Goal: Transaction & Acquisition: Subscribe to service/newsletter

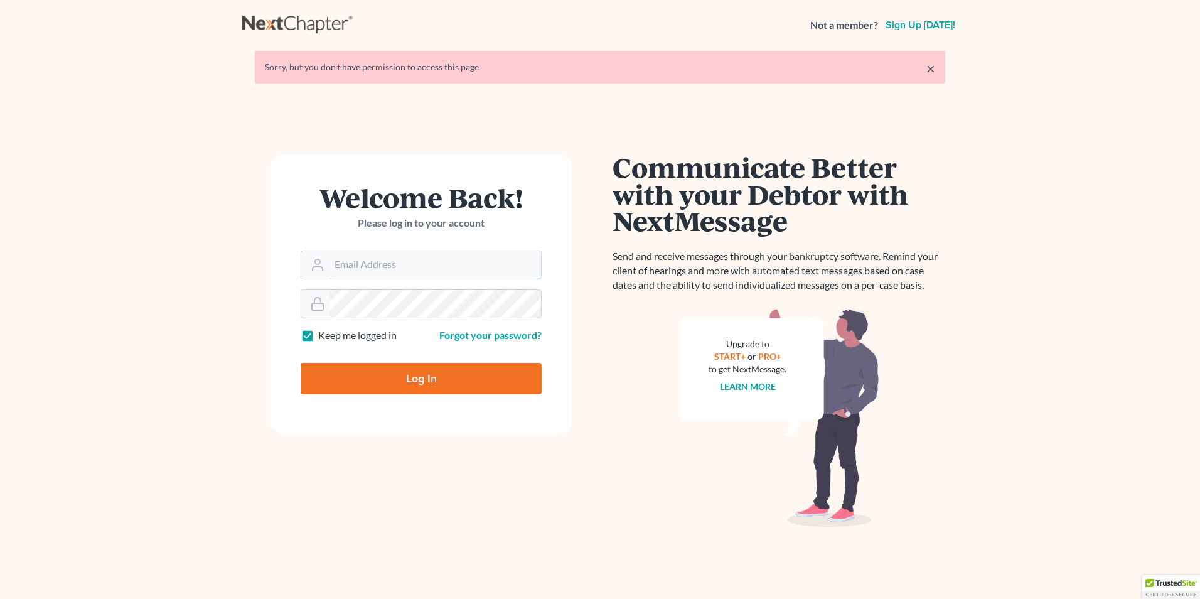
type input "[EMAIL_ADDRESS][DOMAIN_NAME]"
click at [418, 377] on input "Log In" at bounding box center [421, 378] width 241 height 31
type input "Thinking..."
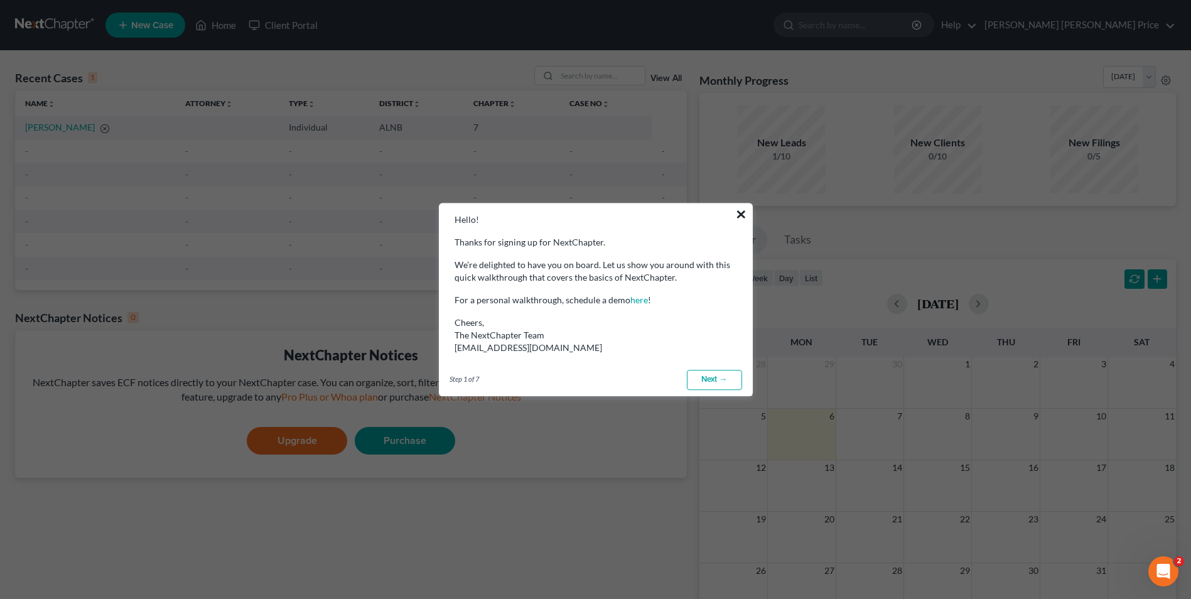
click at [738, 212] on button "×" at bounding box center [741, 214] width 12 height 20
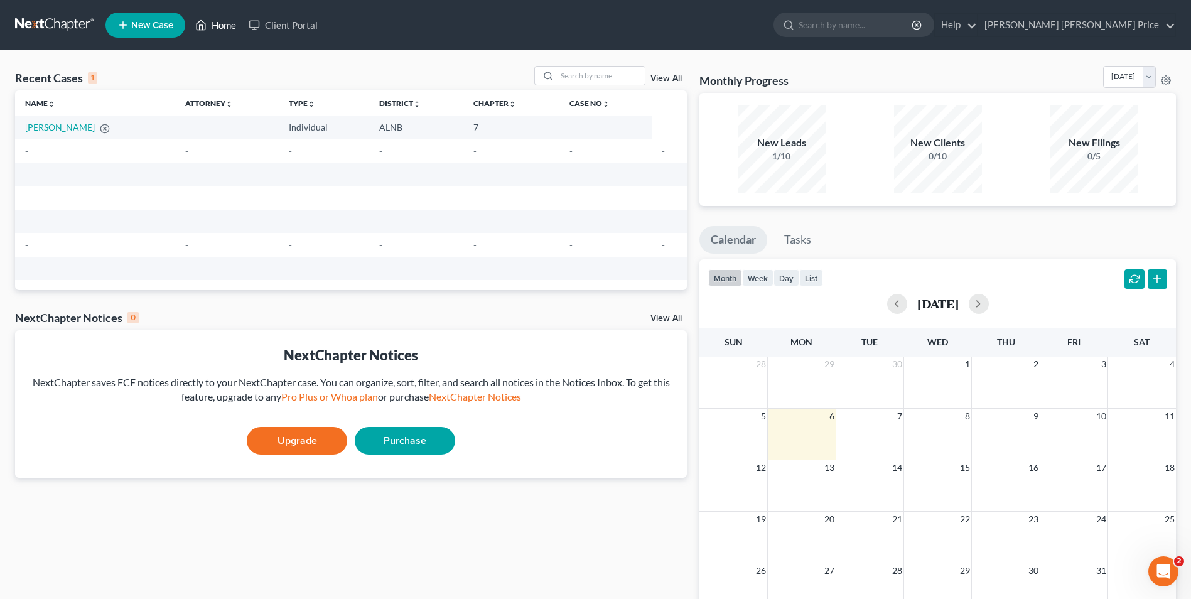
click at [210, 23] on link "Home" at bounding box center [215, 25] width 53 height 23
click at [977, 24] on link "Help" at bounding box center [956, 25] width 42 height 23
click at [1126, 23] on link "Crumbley Blackwell Price" at bounding box center [1076, 25] width 197 height 23
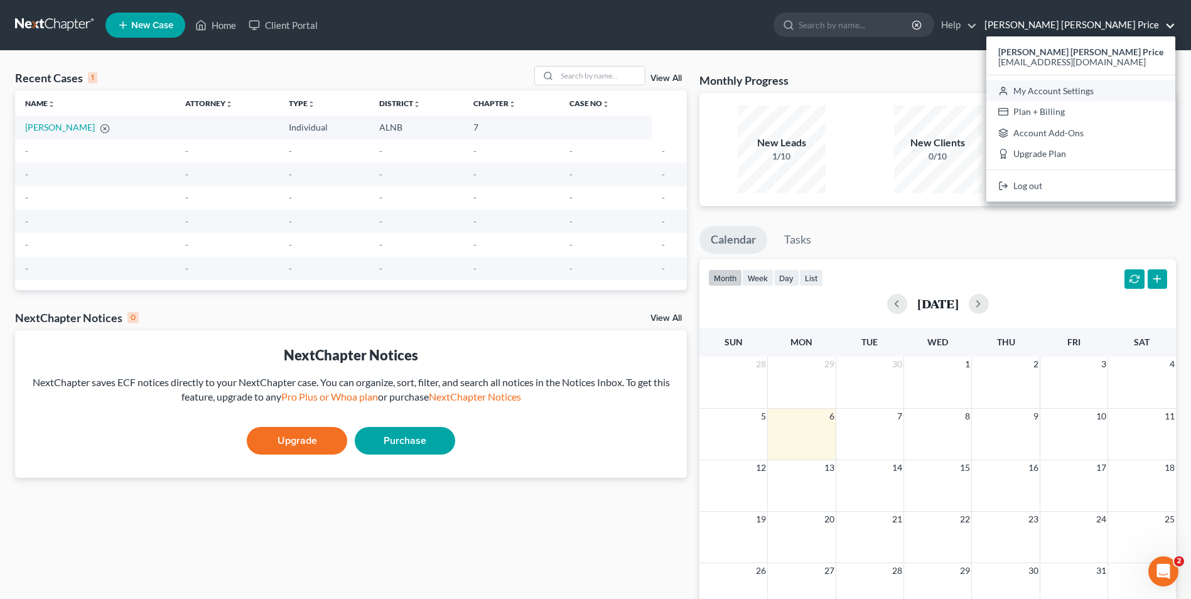
click at [1093, 92] on link "My Account Settings" at bounding box center [1080, 90] width 189 height 21
select select "24"
select select "0"
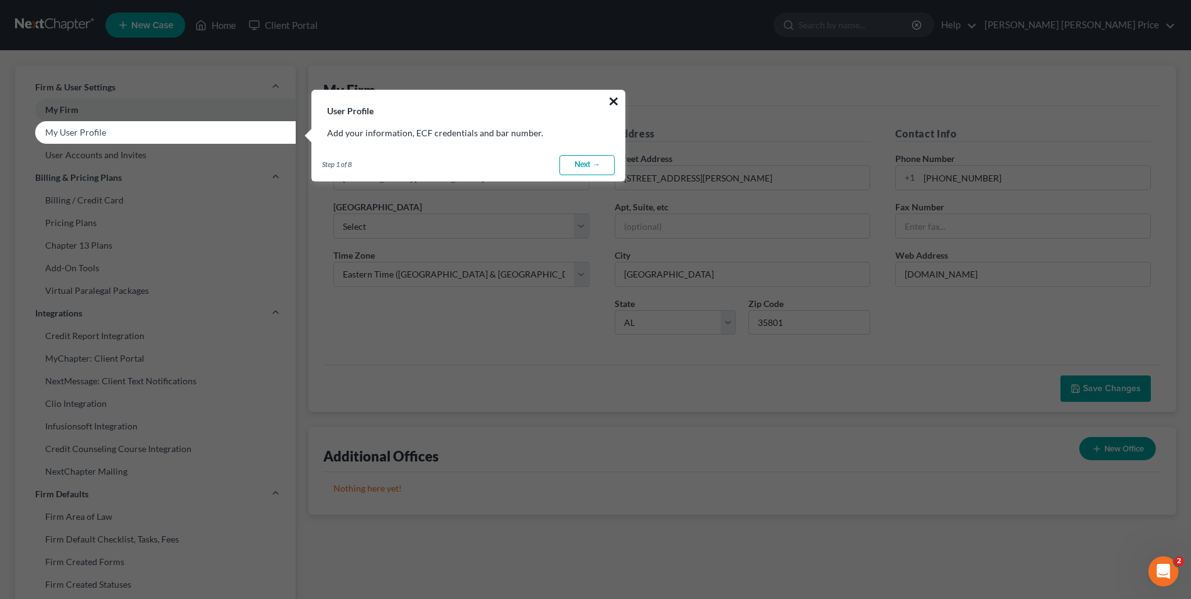
click at [618, 101] on button "×" at bounding box center [614, 101] width 12 height 20
click at [615, 102] on button "×" at bounding box center [614, 101] width 12 height 20
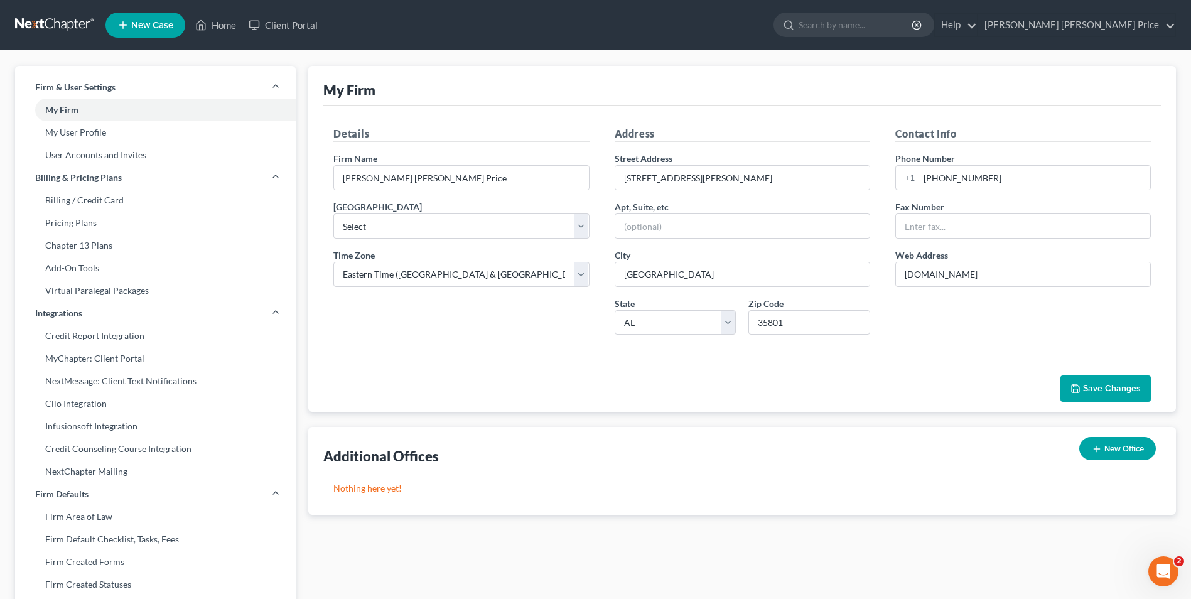
click at [55, 24] on link at bounding box center [55, 25] width 80 height 23
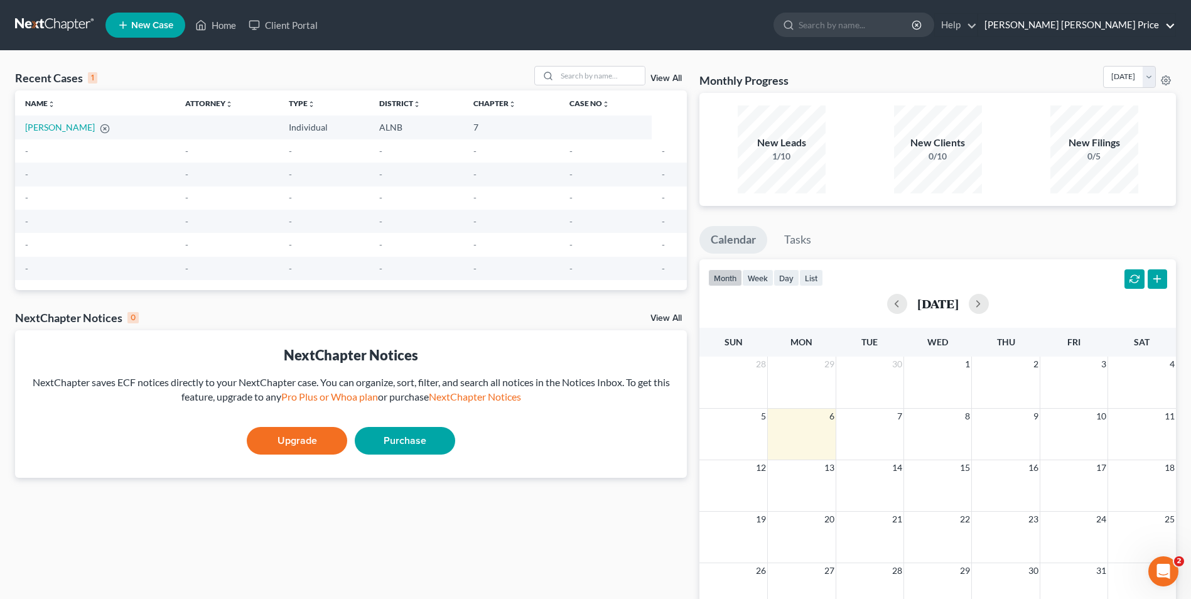
click at [1167, 21] on link "Crumbley Blackwell Price" at bounding box center [1076, 25] width 197 height 23
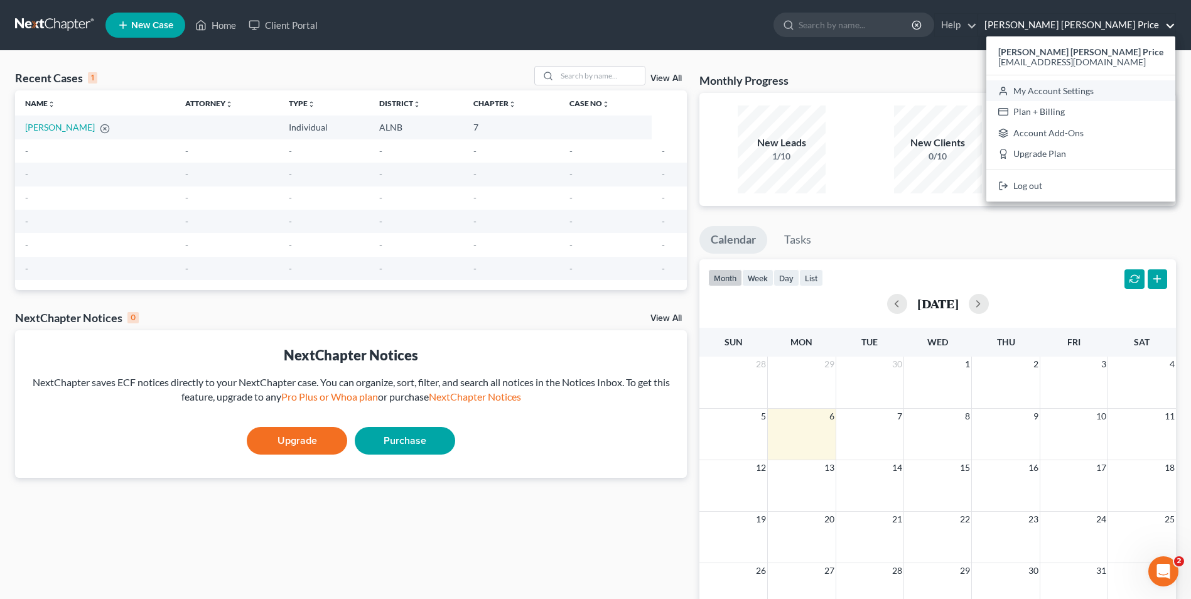
click at [1086, 87] on link "My Account Settings" at bounding box center [1080, 90] width 189 height 21
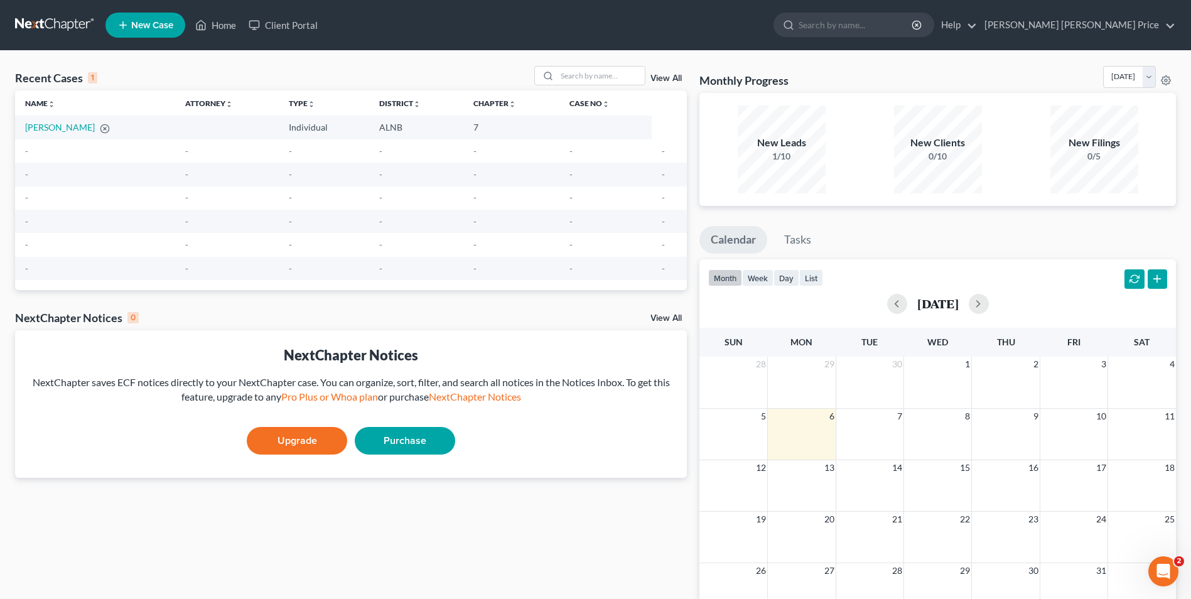
select select "1"
select select "24"
select select "0"
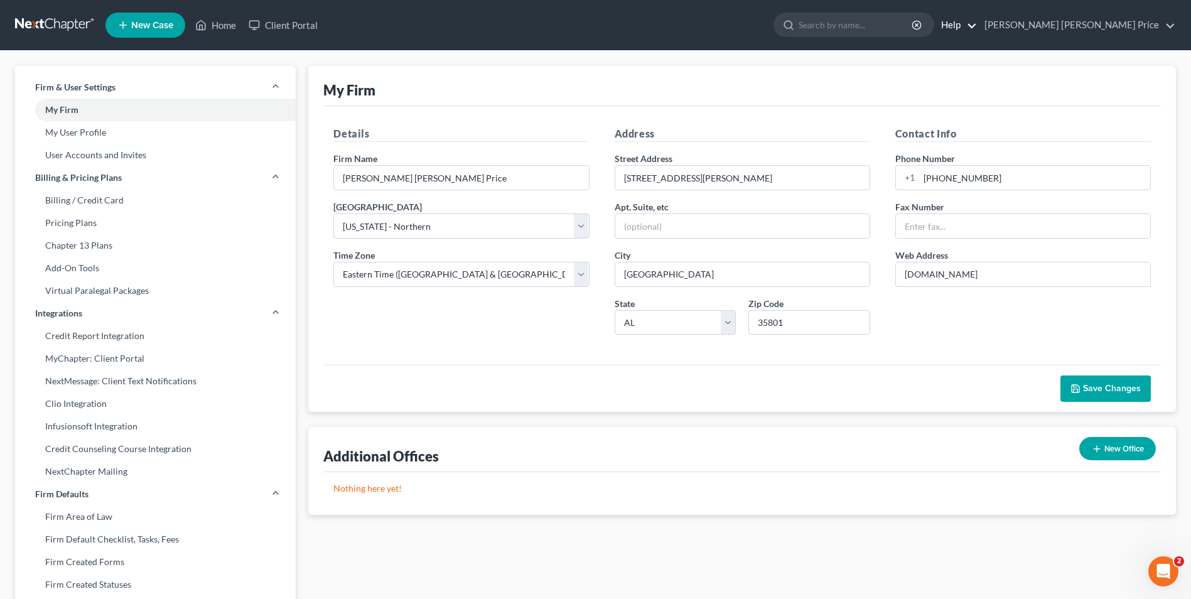
click at [977, 29] on link "Help" at bounding box center [956, 25] width 42 height 23
click at [977, 49] on link "Help Center" at bounding box center [927, 51] width 100 height 21
click at [219, 28] on link "Home" at bounding box center [215, 25] width 53 height 23
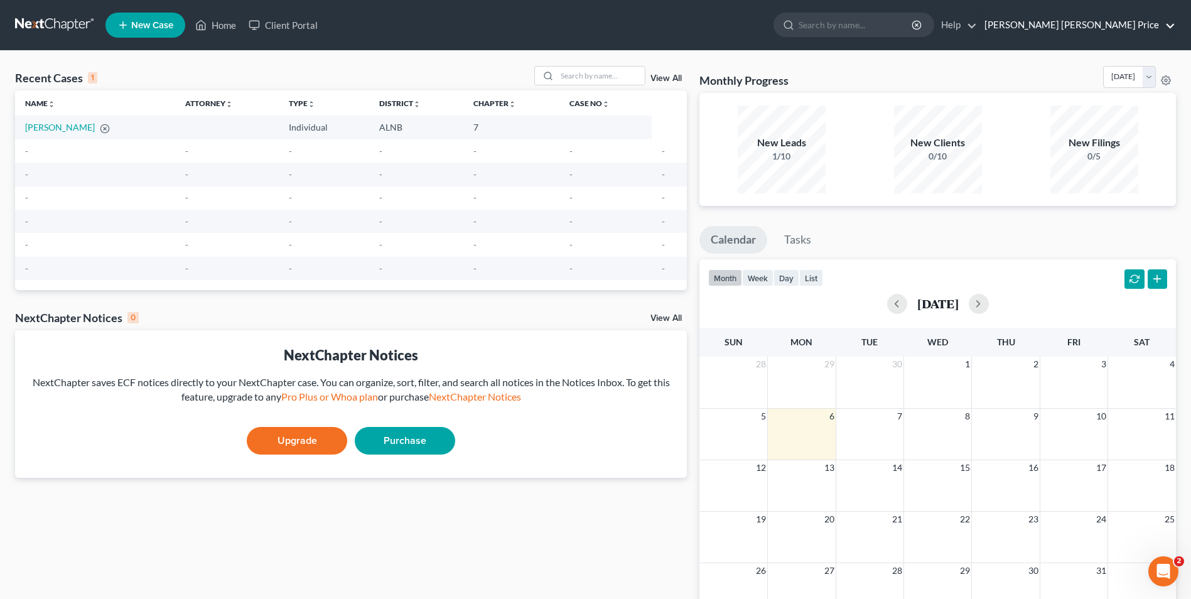
click at [1104, 14] on link "Crumbley Blackwell Price" at bounding box center [1076, 25] width 197 height 23
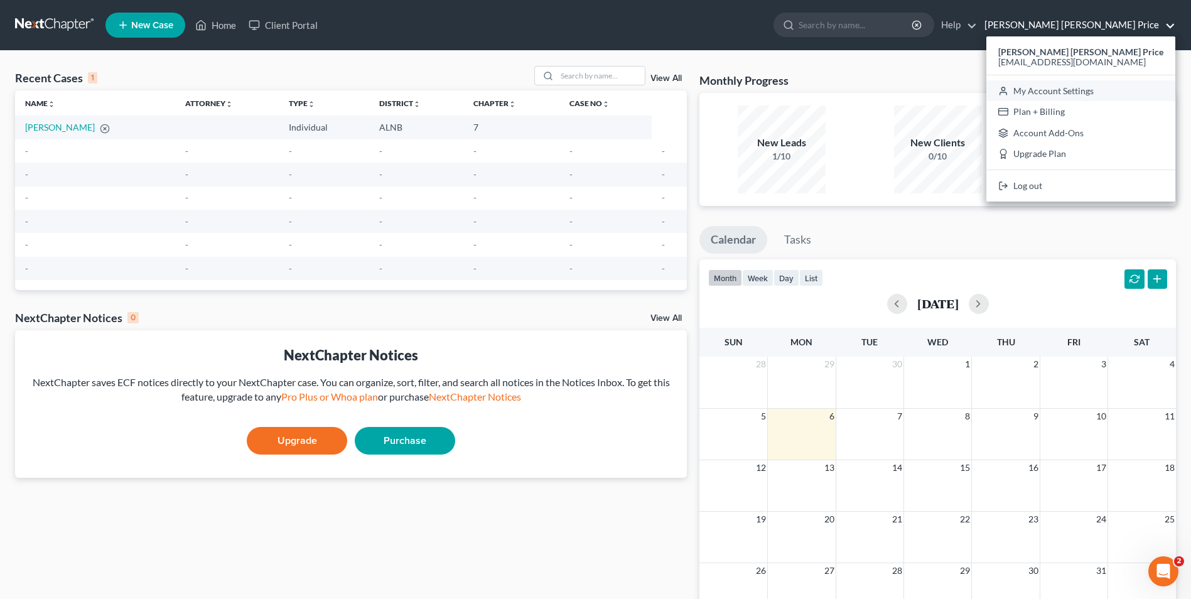
click at [1094, 89] on link "My Account Settings" at bounding box center [1080, 90] width 189 height 21
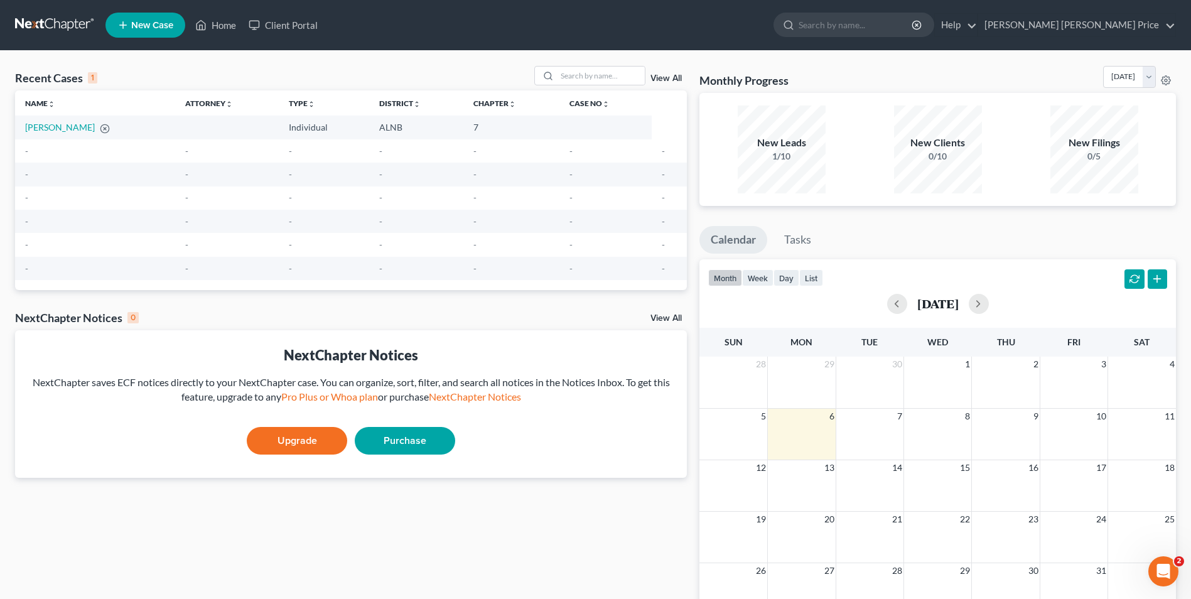
select select "1"
select select "24"
select select "0"
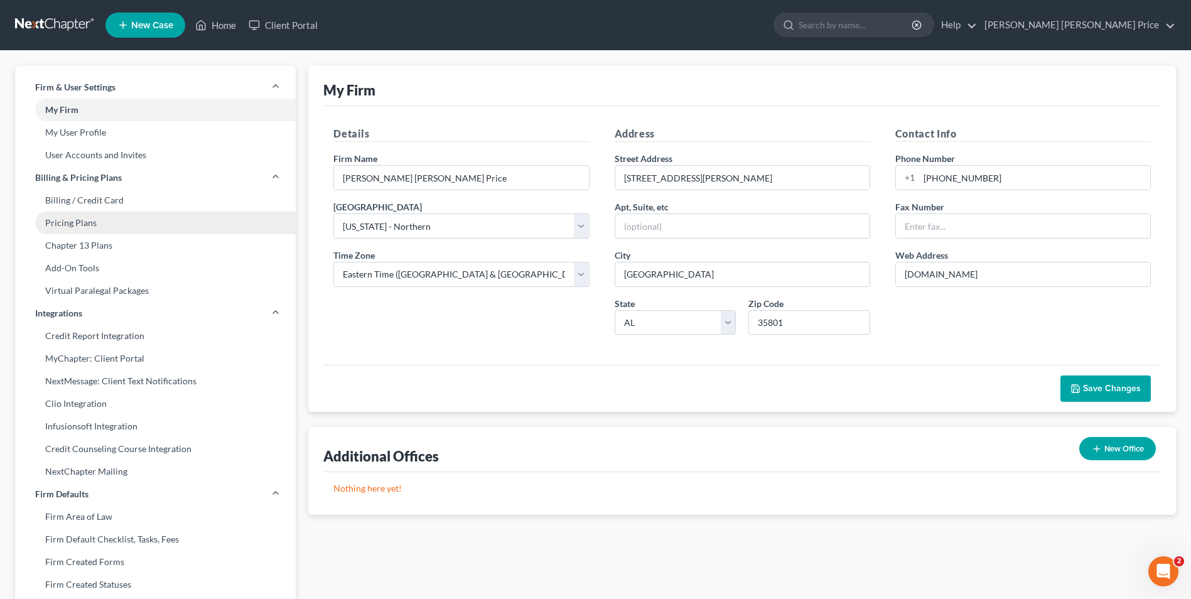
click at [75, 218] on link "Pricing Plans" at bounding box center [155, 223] width 281 height 23
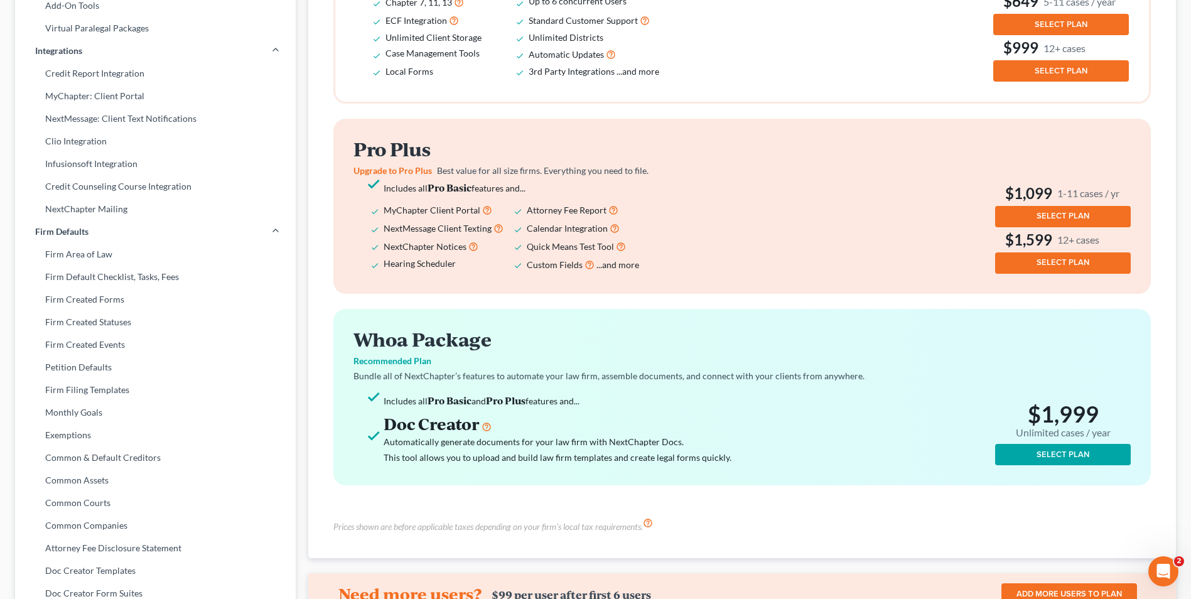
scroll to position [415, 0]
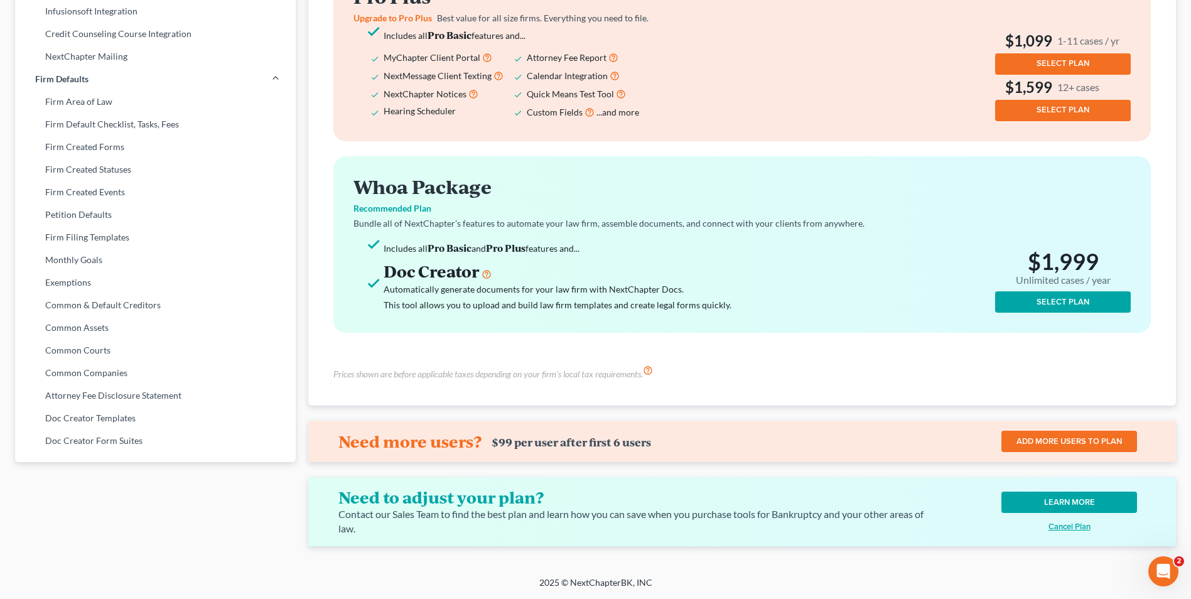
click at [1076, 527] on u "Cancel Plan" at bounding box center [1070, 527] width 42 height 10
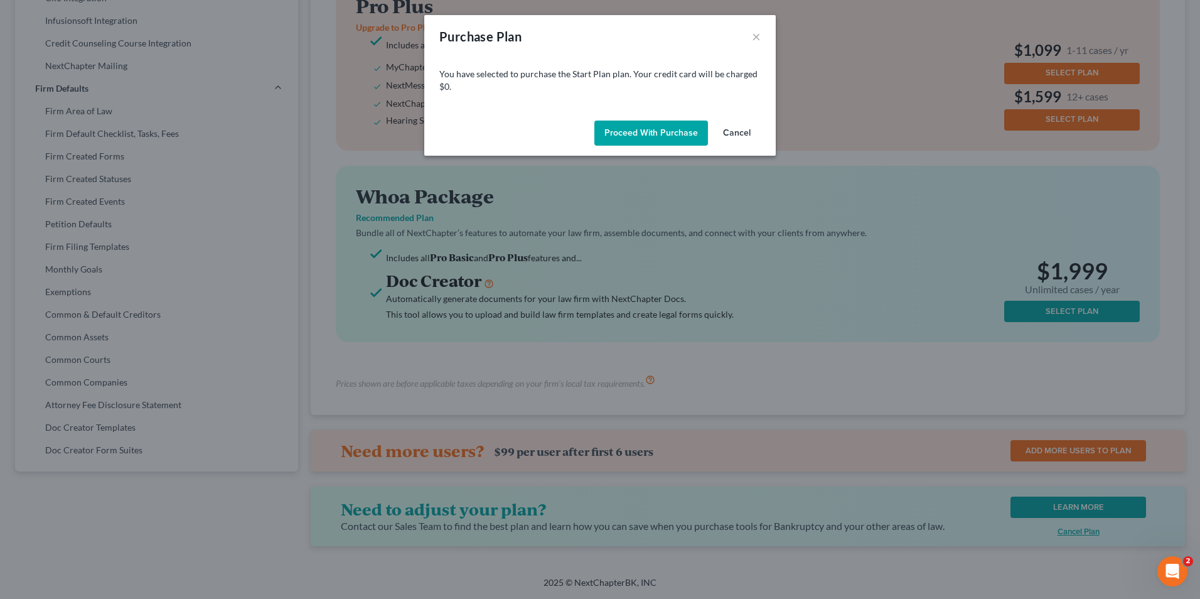
click at [730, 132] on button "Cancel" at bounding box center [737, 133] width 48 height 25
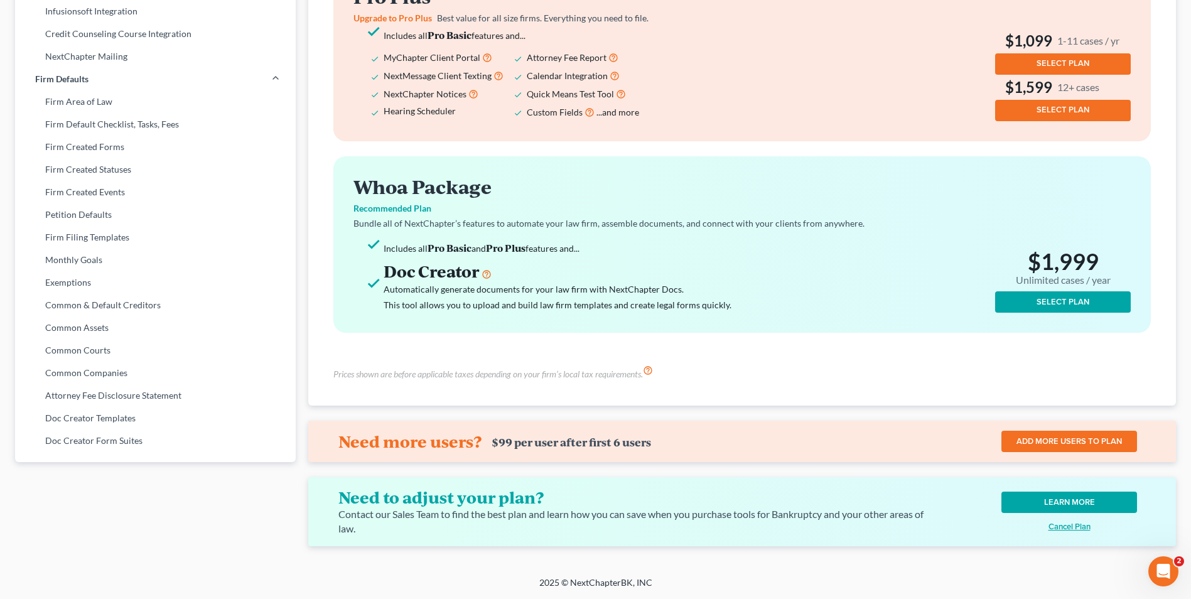
click at [1074, 526] on u "Cancel Plan" at bounding box center [1070, 527] width 42 height 10
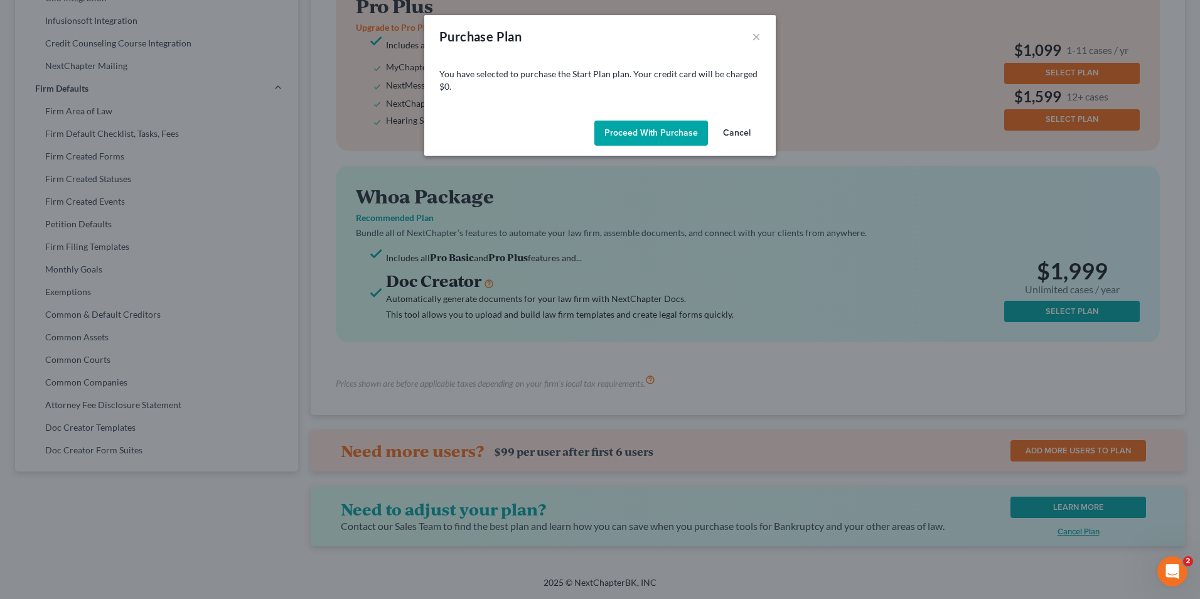
click at [601, 134] on button "Proceed with Purchase" at bounding box center [652, 133] width 114 height 25
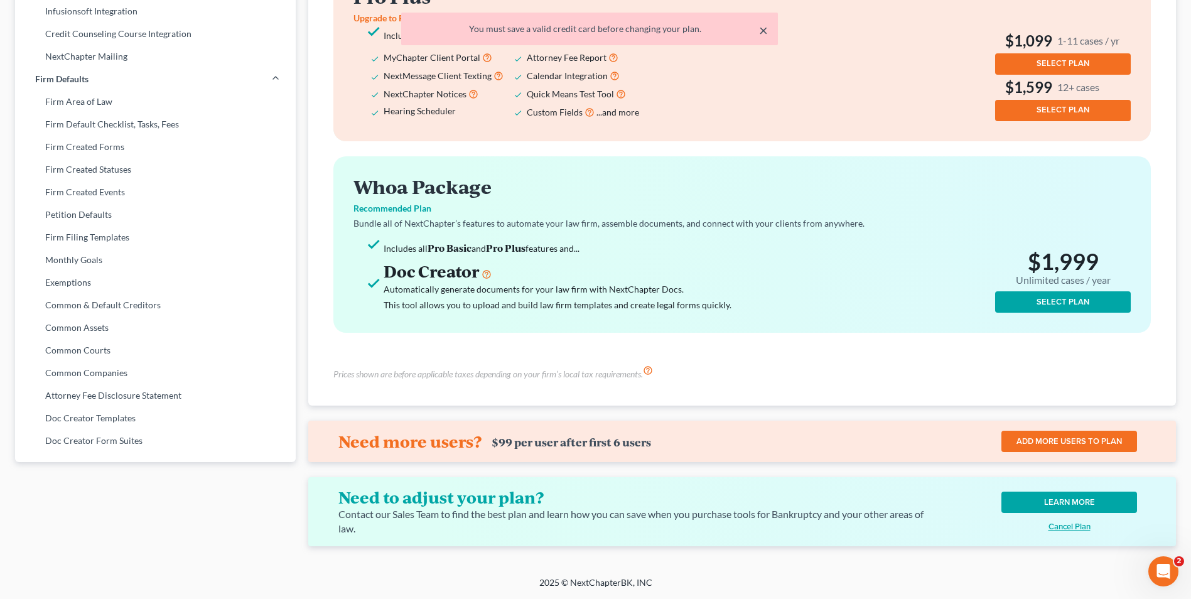
click at [762, 26] on button "×" at bounding box center [763, 30] width 9 height 15
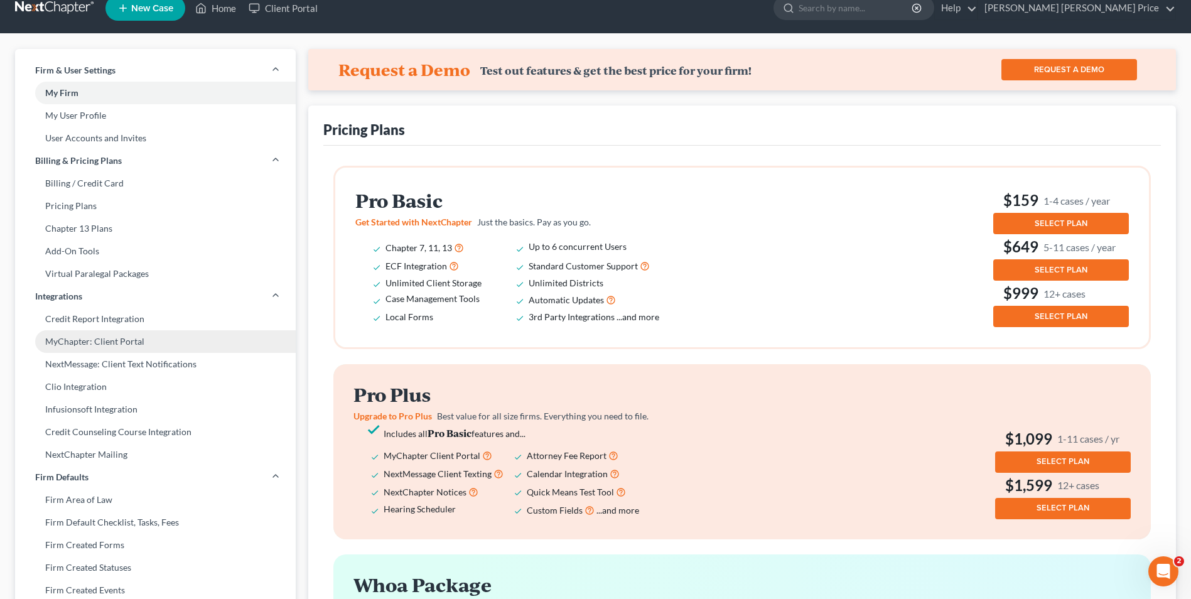
scroll to position [0, 0]
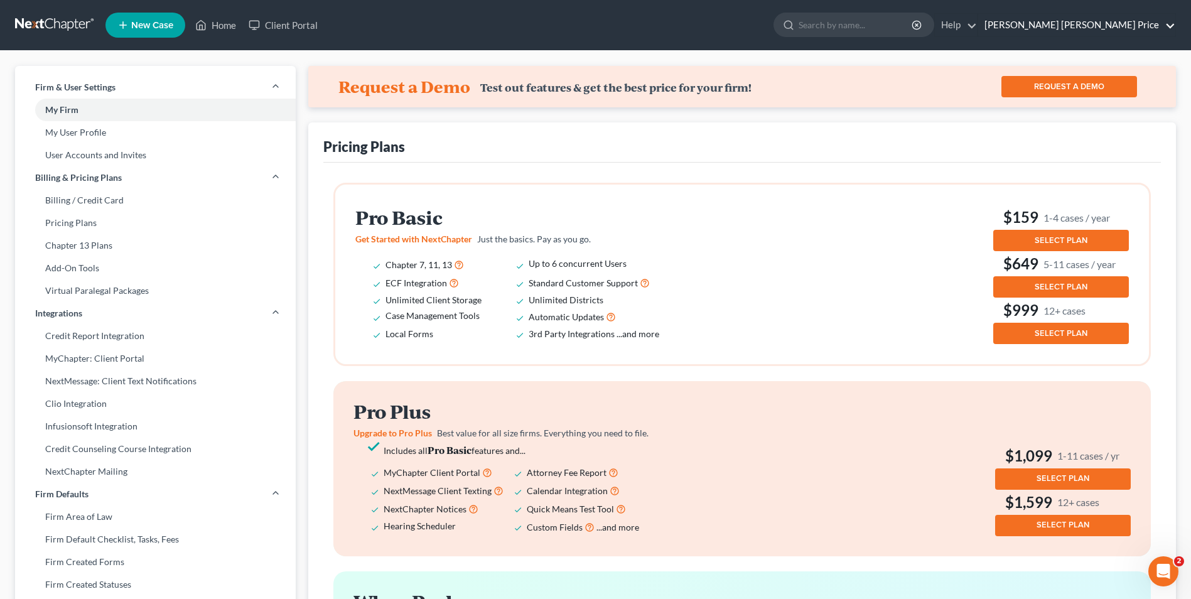
click at [1163, 23] on link "Crumbley Blackwell Price" at bounding box center [1076, 25] width 197 height 23
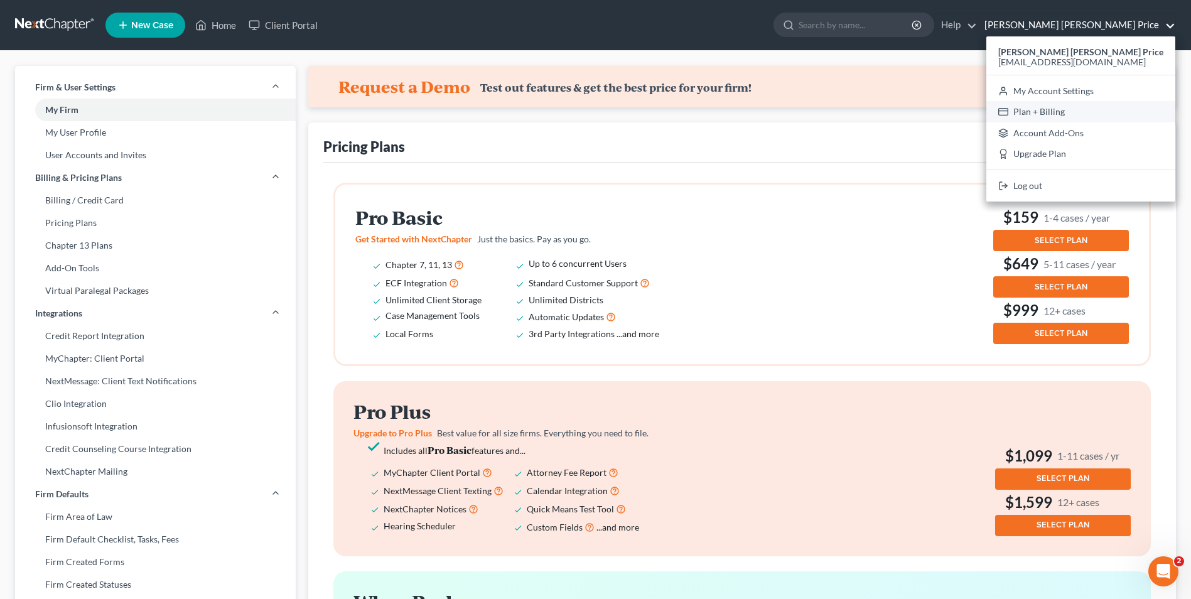
click at [1088, 108] on link "Plan + Billing" at bounding box center [1080, 111] width 189 height 21
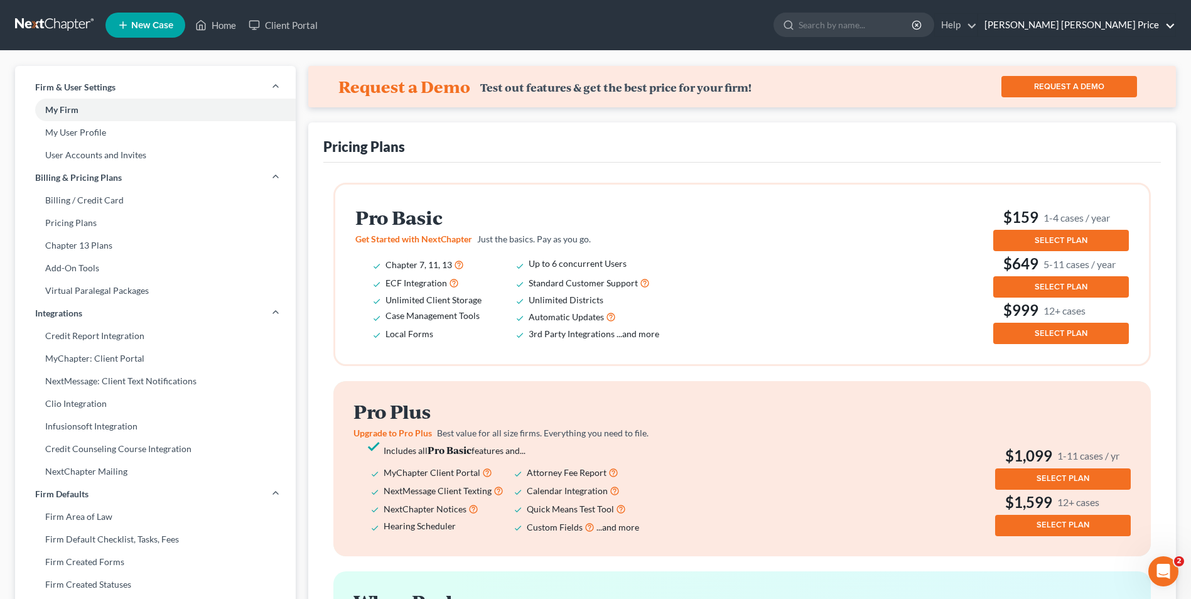
click at [1148, 22] on link "Crumbley Blackwell Price" at bounding box center [1076, 25] width 197 height 23
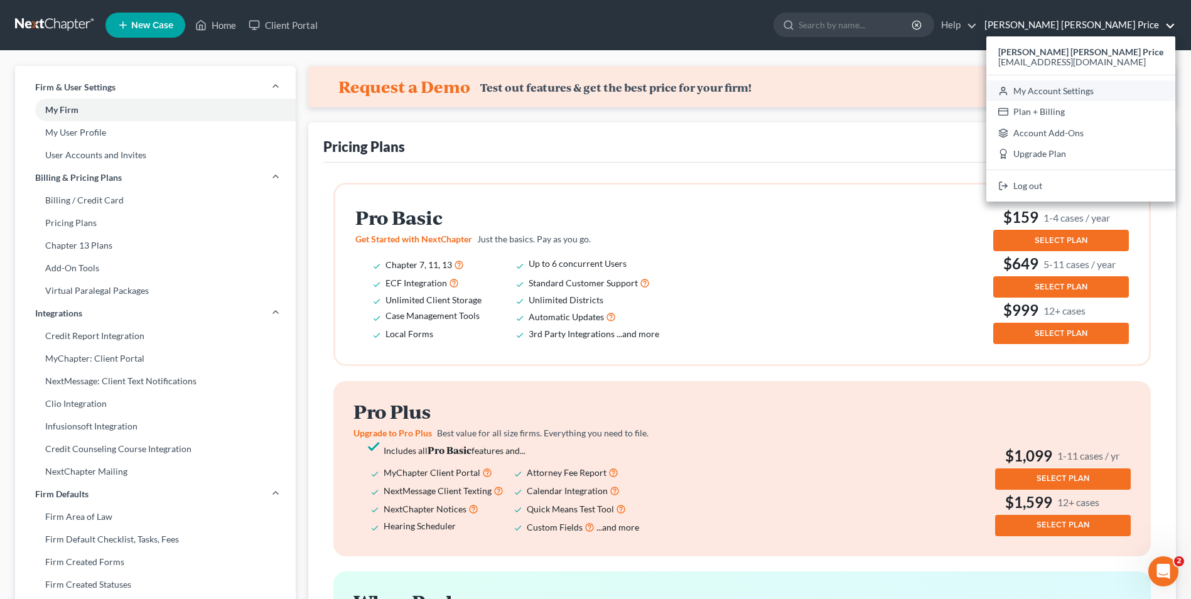
click at [1091, 90] on link "My Account Settings" at bounding box center [1080, 90] width 189 height 21
select select "1"
select select "24"
select select "0"
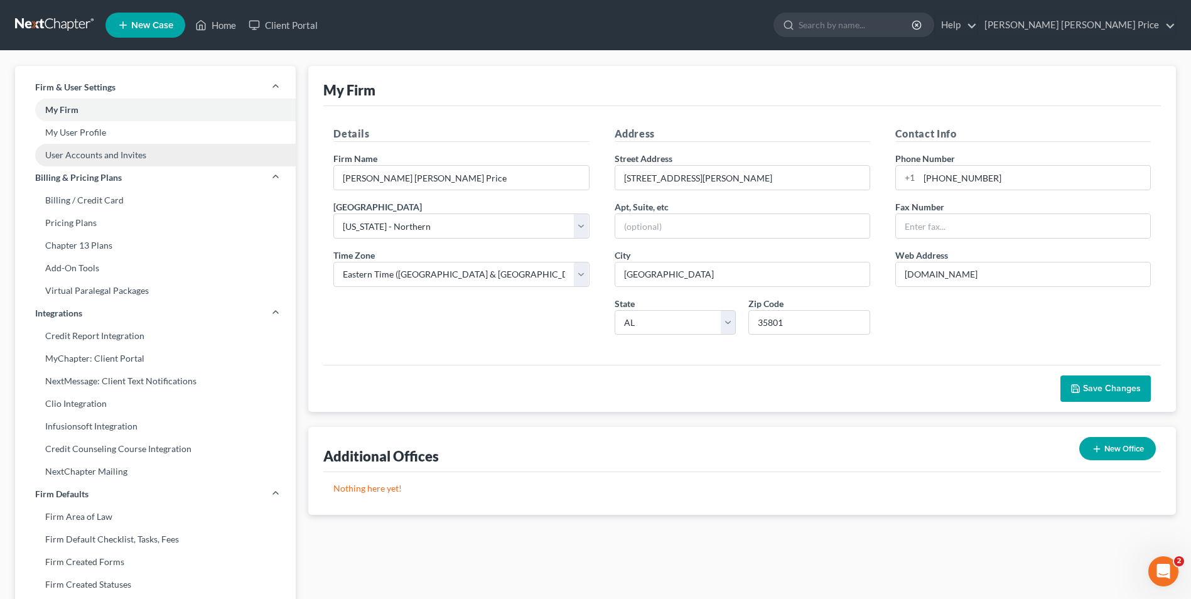
click at [82, 158] on link "User Accounts and Invites" at bounding box center [155, 155] width 281 height 23
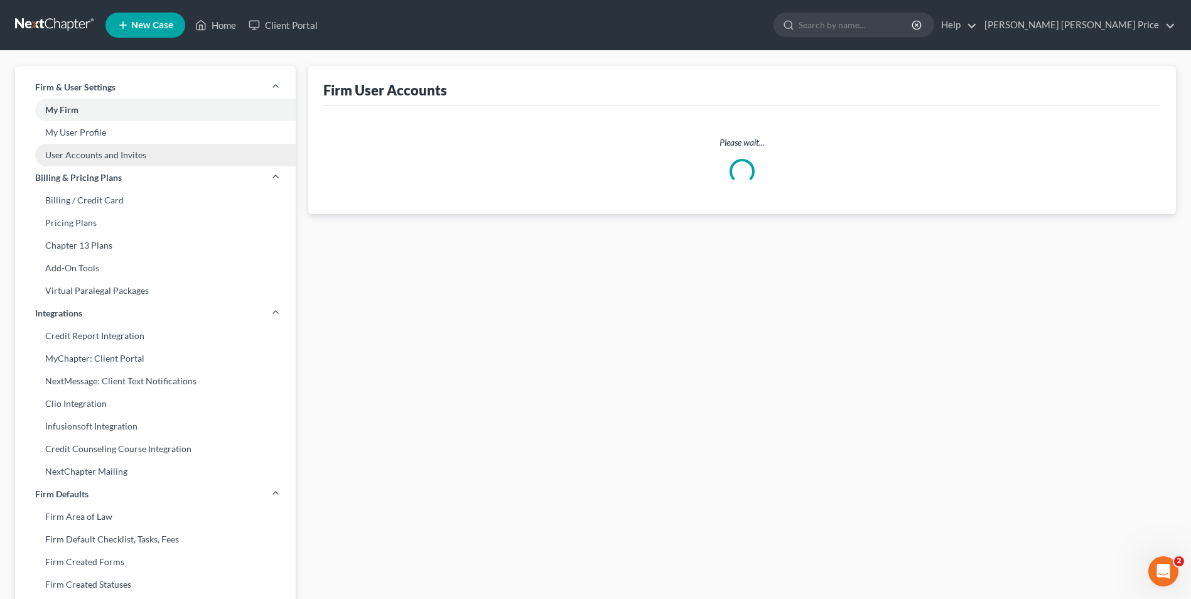
select select "1"
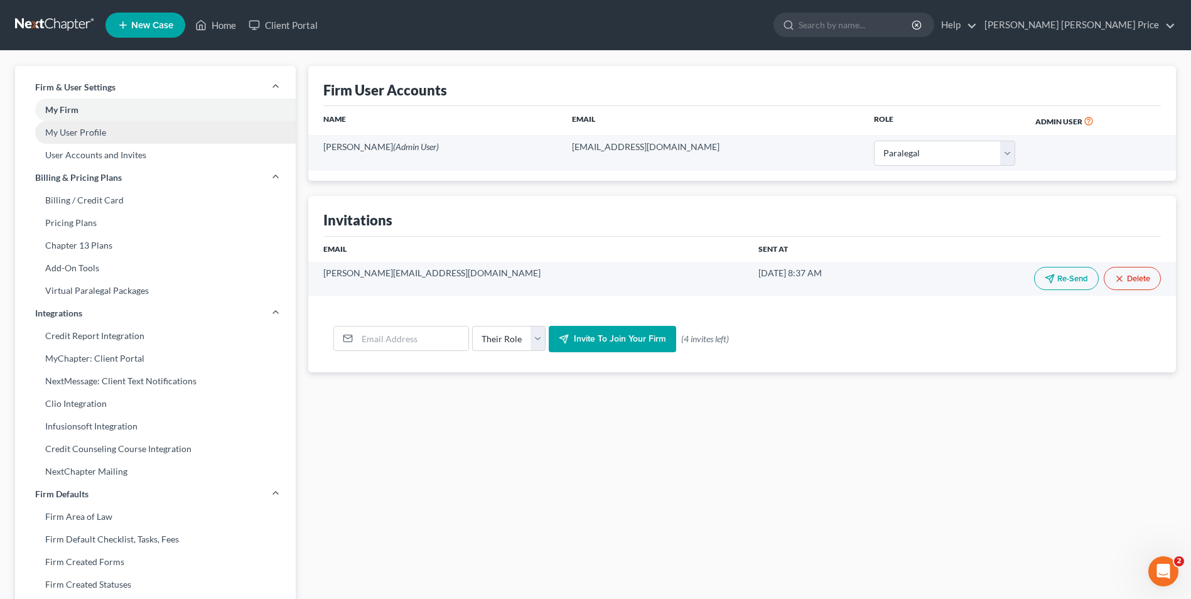
click at [73, 132] on link "My User Profile" at bounding box center [155, 132] width 281 height 23
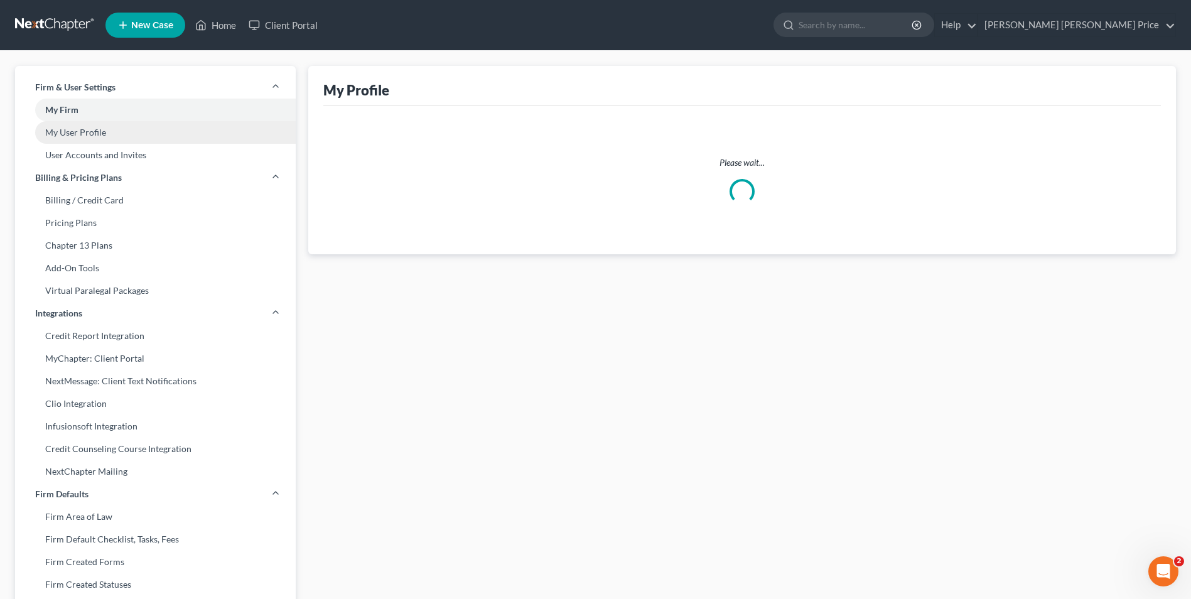
select select "0"
select select "paralegal"
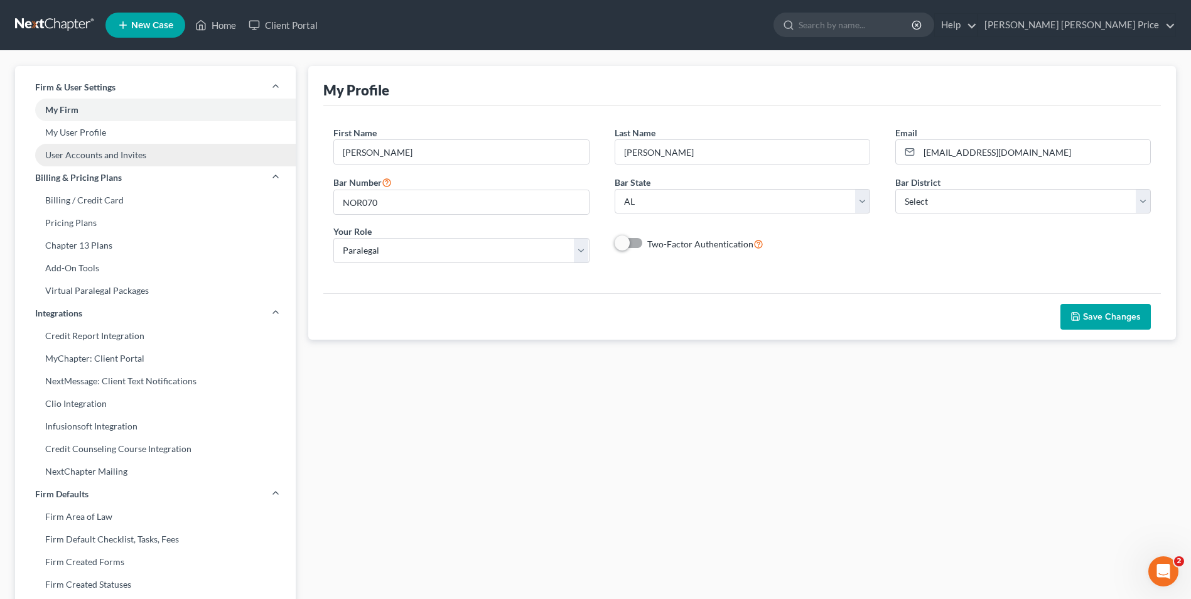
click at [73, 153] on link "User Accounts and Invites" at bounding box center [155, 155] width 281 height 23
select select "1"
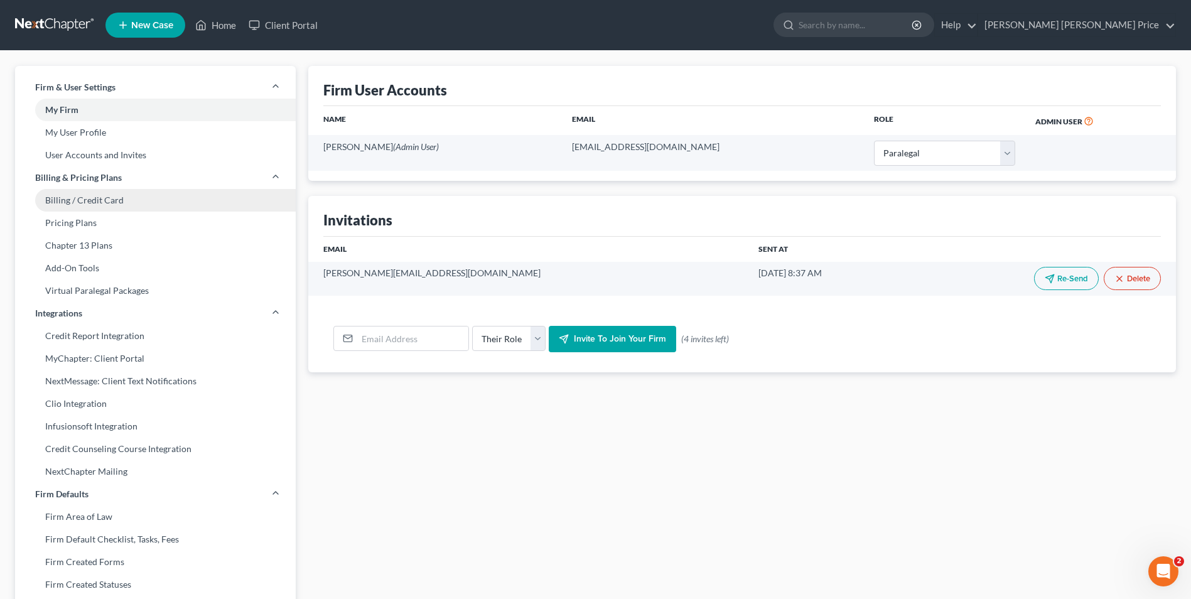
click at [80, 200] on link "Billing / Credit Card" at bounding box center [155, 200] width 281 height 23
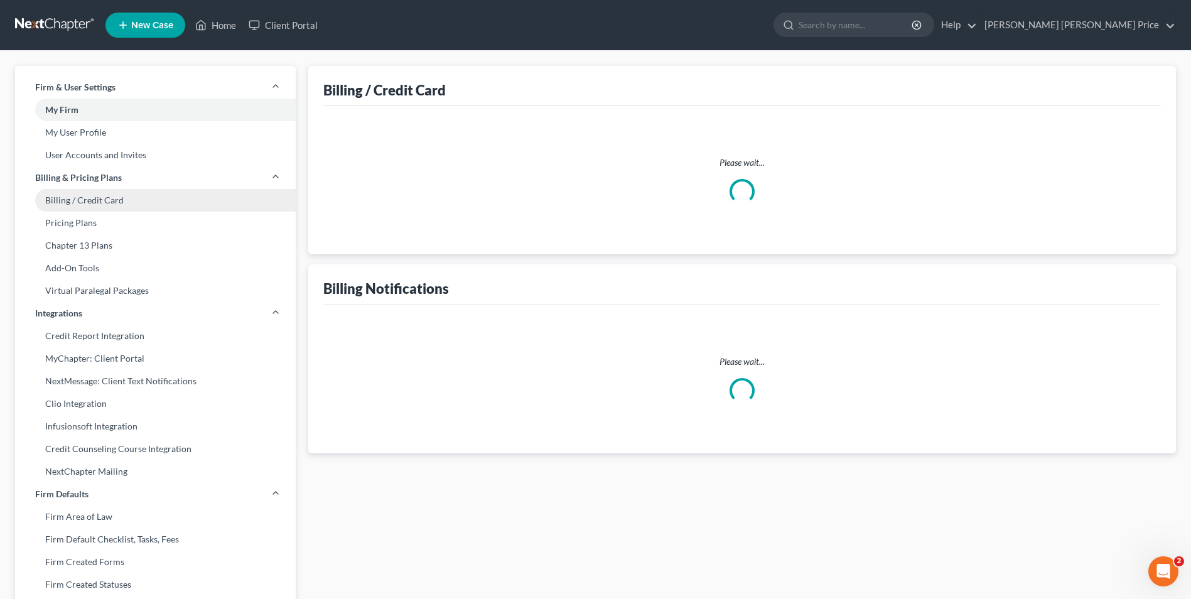
select select "0"
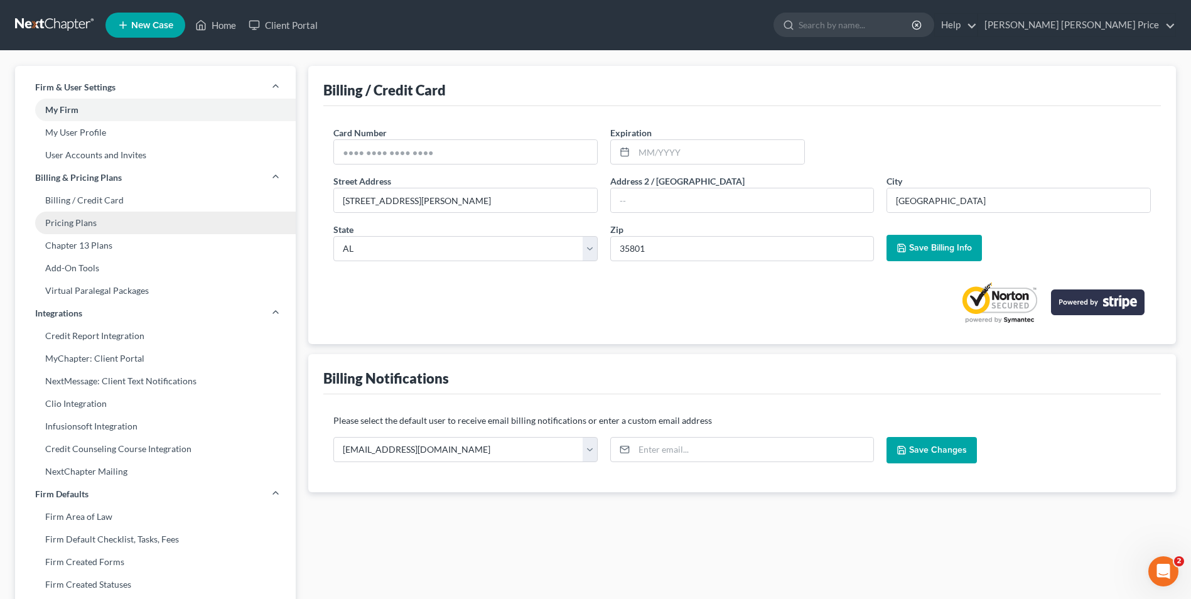
click at [73, 221] on link "Pricing Plans" at bounding box center [155, 223] width 281 height 23
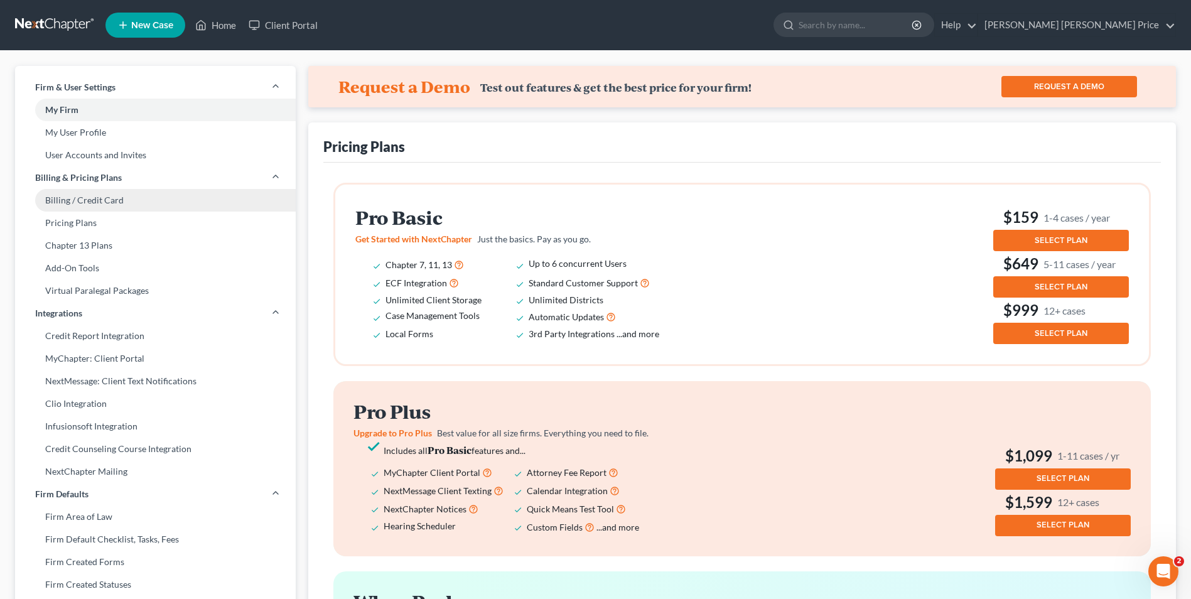
click at [75, 198] on link "Billing / Credit Card" at bounding box center [155, 200] width 281 height 23
select select "0"
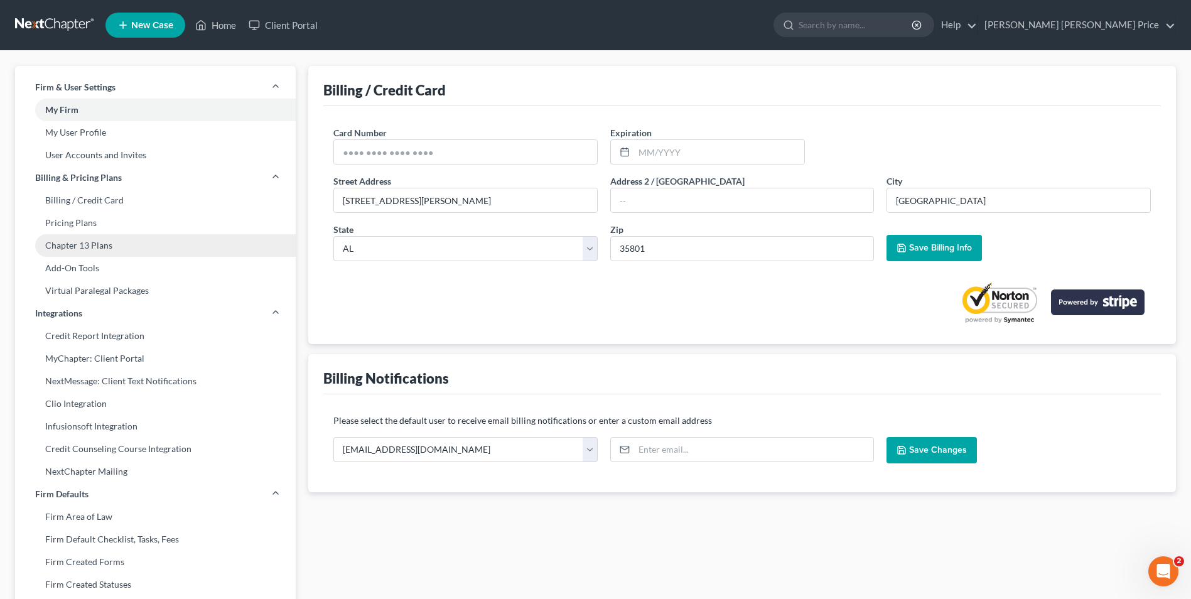
click at [80, 241] on link "Chapter 13 Plans" at bounding box center [155, 245] width 281 height 23
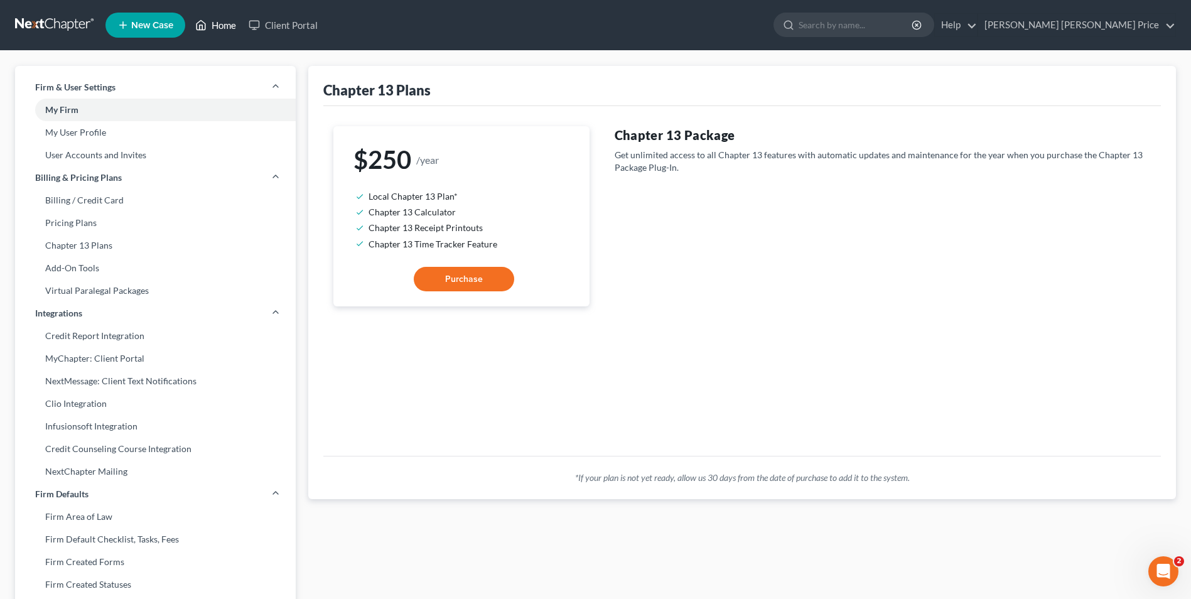
click at [220, 24] on link "Home" at bounding box center [215, 25] width 53 height 23
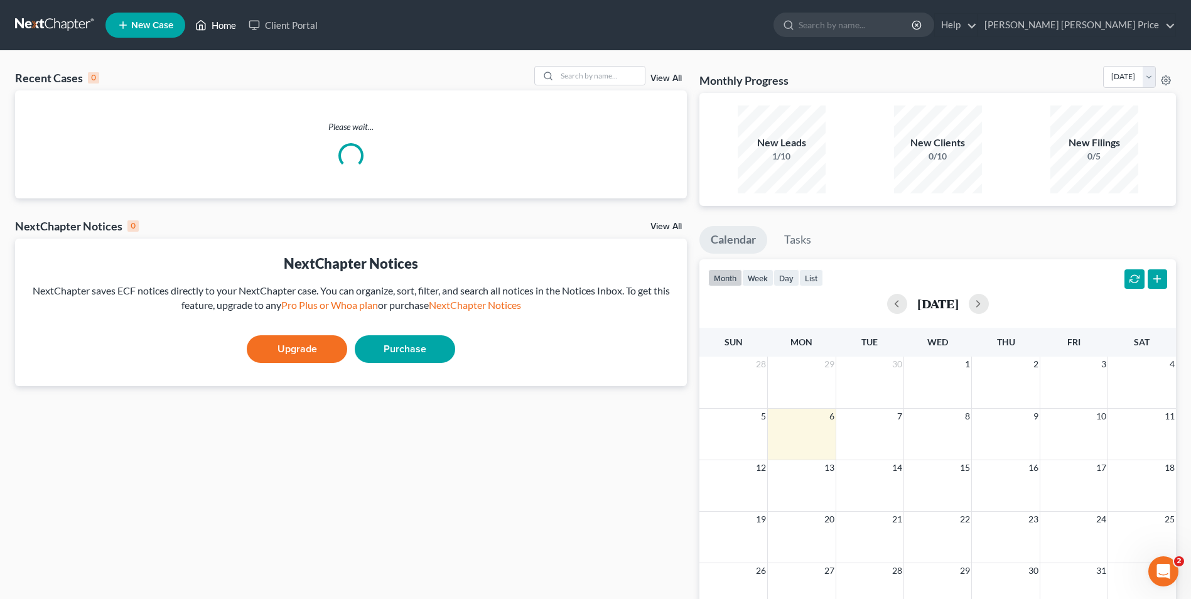
click at [220, 24] on link "Home" at bounding box center [215, 25] width 53 height 23
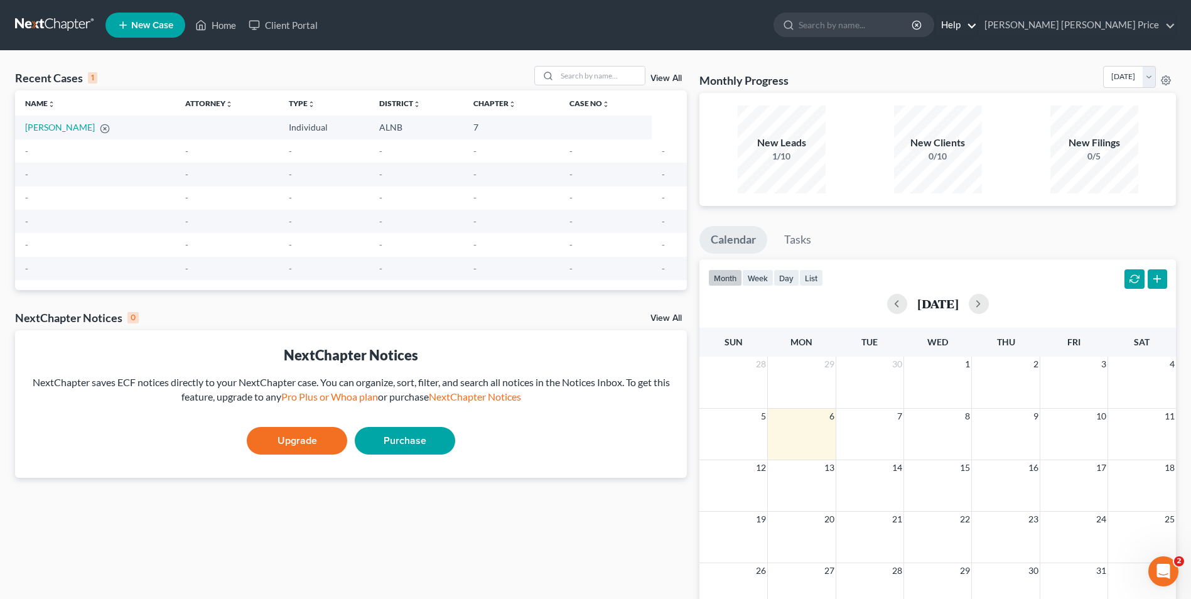
click at [977, 19] on link "Help" at bounding box center [956, 25] width 42 height 23
click at [977, 50] on link "Help Center" at bounding box center [927, 51] width 100 height 21
click at [1134, 31] on link "Crumbley Blackwell Price" at bounding box center [1076, 25] width 197 height 23
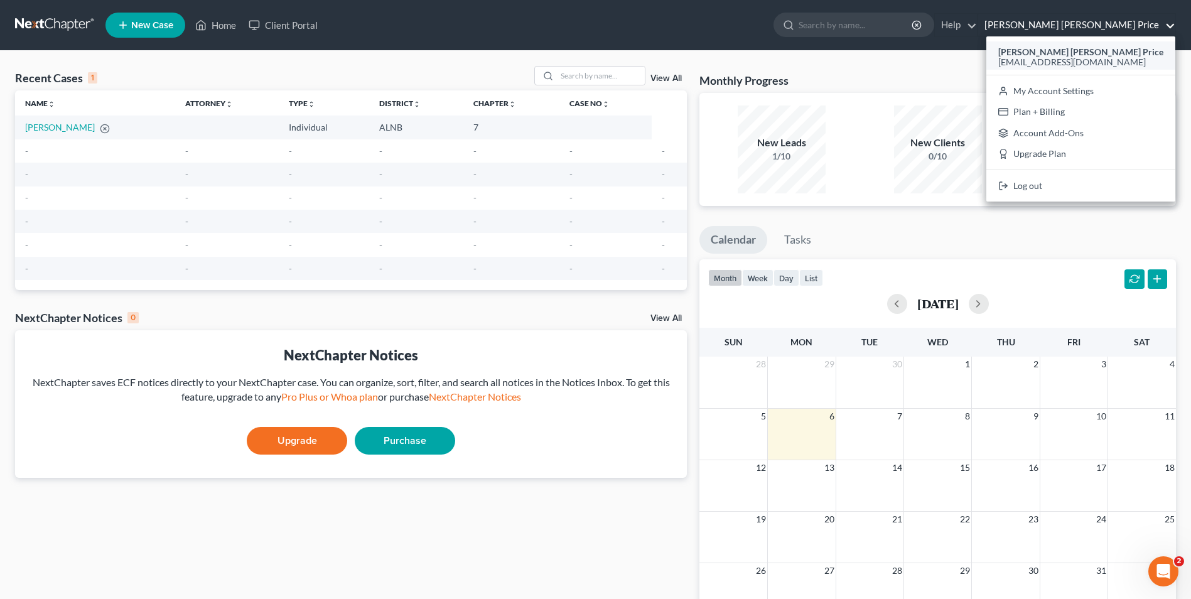
click at [1126, 58] on span "[EMAIL_ADDRESS][DOMAIN_NAME]" at bounding box center [1072, 62] width 148 height 11
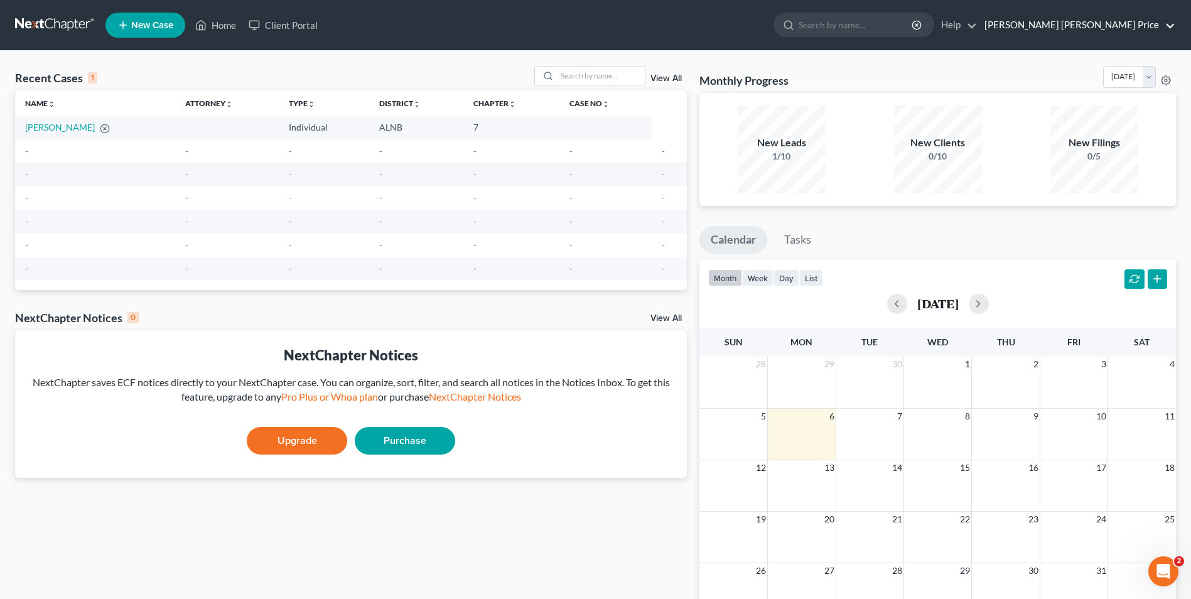
click at [1158, 28] on link "Crumbley Blackwell Price" at bounding box center [1076, 25] width 197 height 23
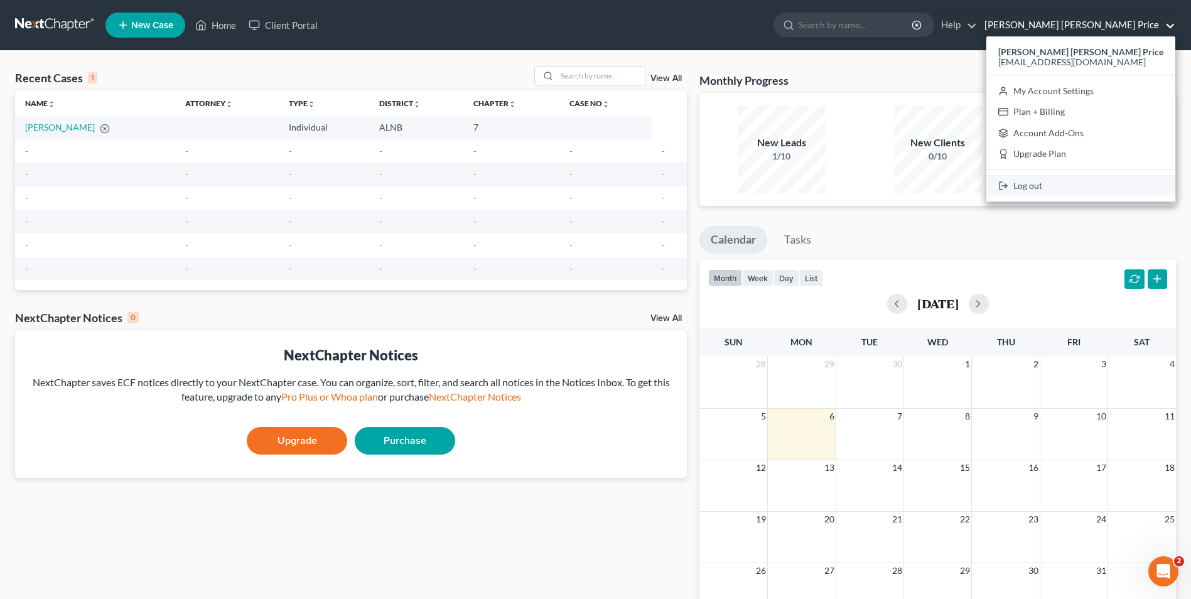
click at [1072, 181] on link "Log out" at bounding box center [1080, 185] width 189 height 21
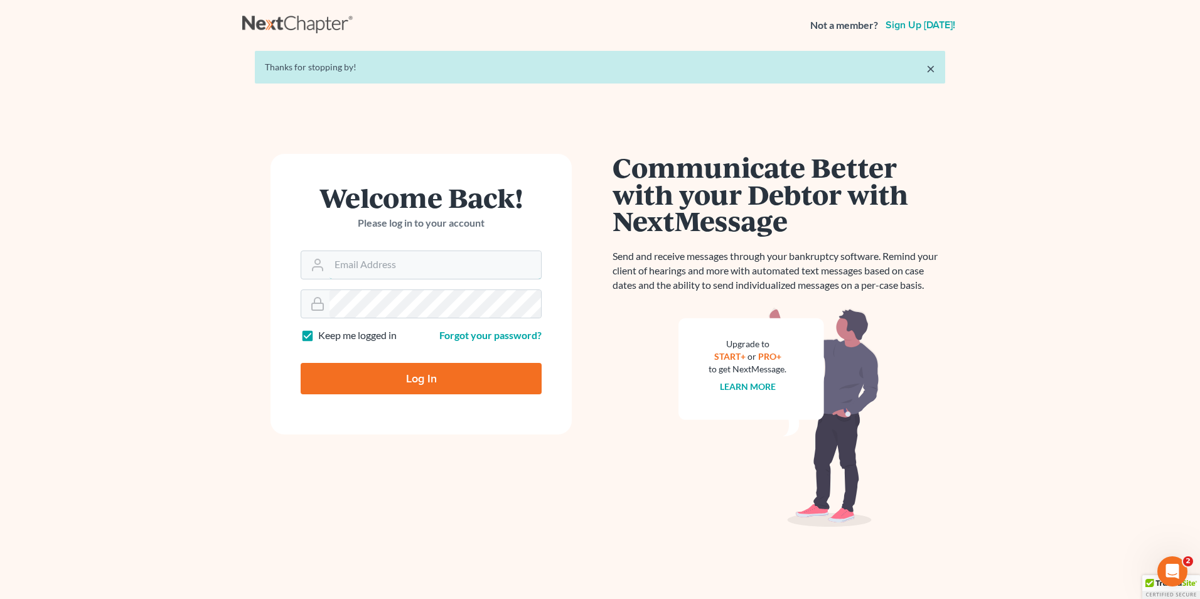
type input "[EMAIL_ADDRESS][DOMAIN_NAME]"
click at [318, 333] on label "Keep me logged in" at bounding box center [357, 335] width 78 height 14
click at [323, 333] on input "Keep me logged in" at bounding box center [327, 332] width 8 height 8
checkbox input "false"
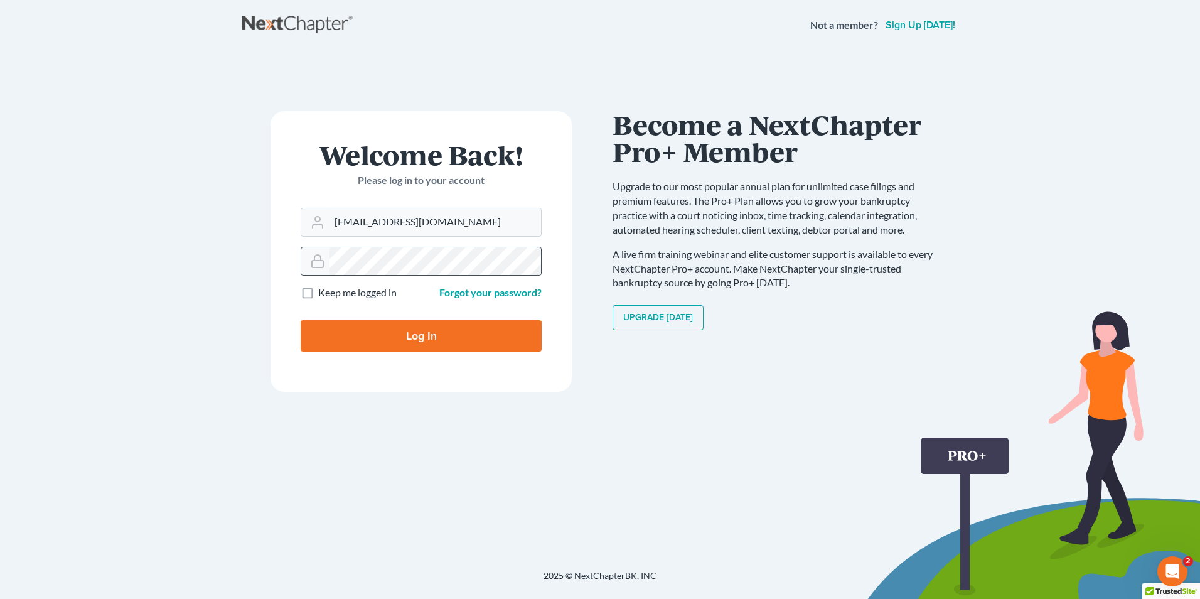
click at [318, 258] on icon at bounding box center [317, 261] width 15 height 15
drag, startPoint x: 677, startPoint y: 583, endPoint x: 663, endPoint y: 568, distance: 20.4
click at [675, 580] on div "2025 © NextChapterBK, INC" at bounding box center [600, 580] width 716 height 23
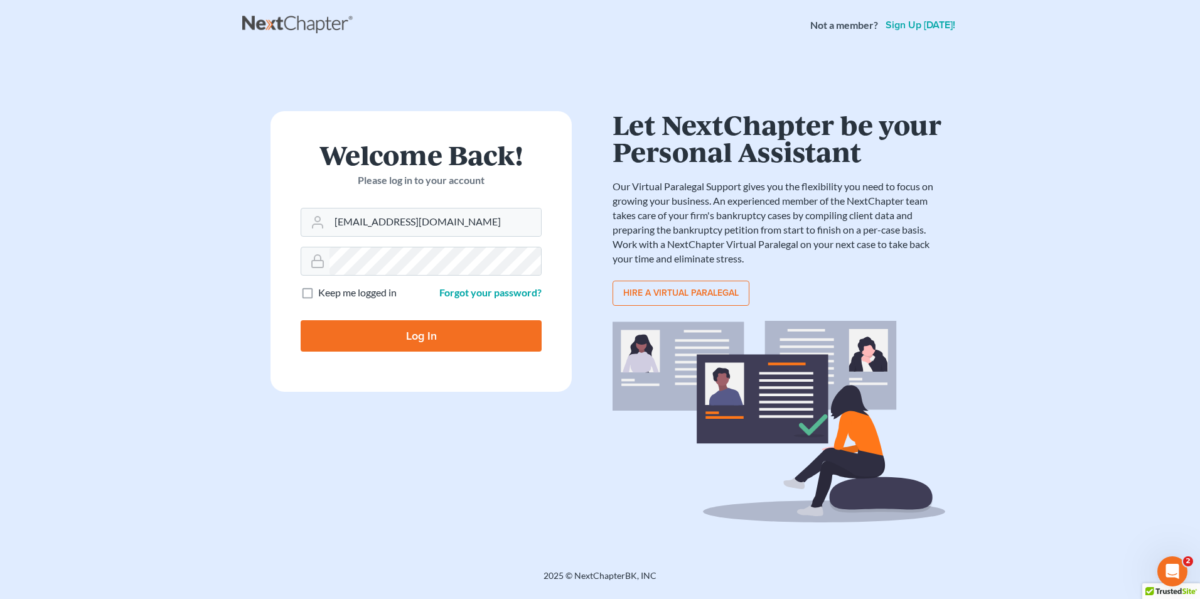
click at [831, 34] on div "Not a member? Sign up today!" at bounding box center [885, 25] width 148 height 23
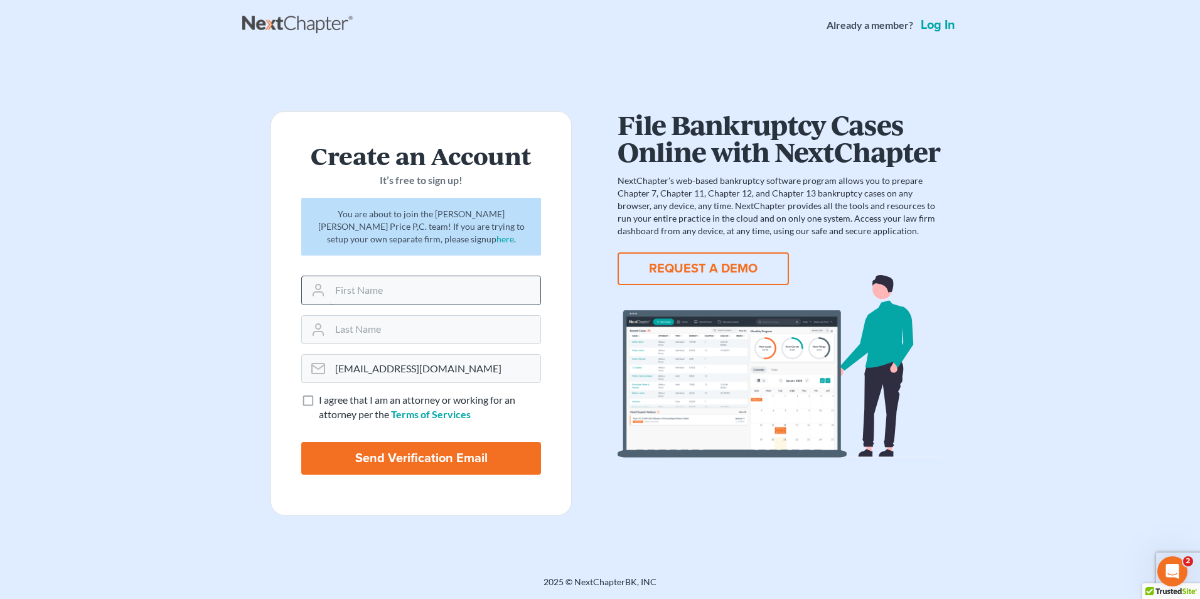
click at [379, 285] on input "text" at bounding box center [435, 290] width 210 height 28
type input "[PERSON_NAME]"
type input "m"
type input "[PERSON_NAME]"
click at [735, 471] on div "File Bankruptcy Cases Online with NextChapter NextChapter’s web-based bankruptc…" at bounding box center [779, 313] width 358 height 404
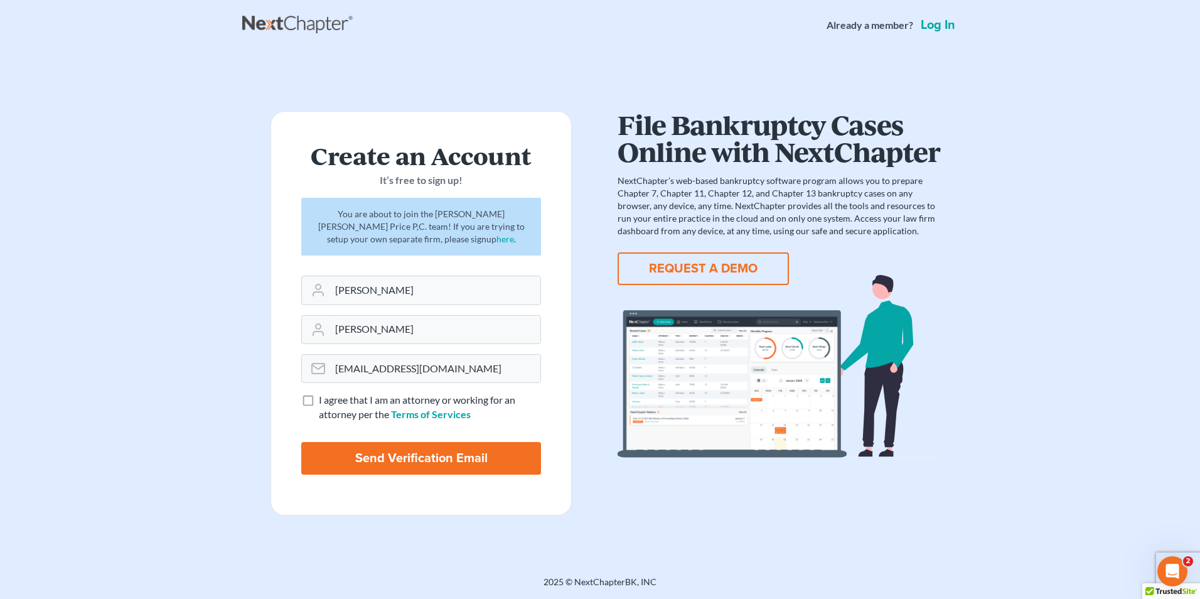
click at [319, 400] on label "I agree that I am an attorney or working for an attorney per the Terms of Servi…" at bounding box center [430, 407] width 222 height 29
click at [324, 400] on input "I agree that I am an attorney or working for an attorney per the Terms of Servi…" at bounding box center [328, 397] width 8 height 8
checkbox input "true"
click at [426, 456] on input "Send Verification Email" at bounding box center [421, 458] width 240 height 33
type input "Thinking..."
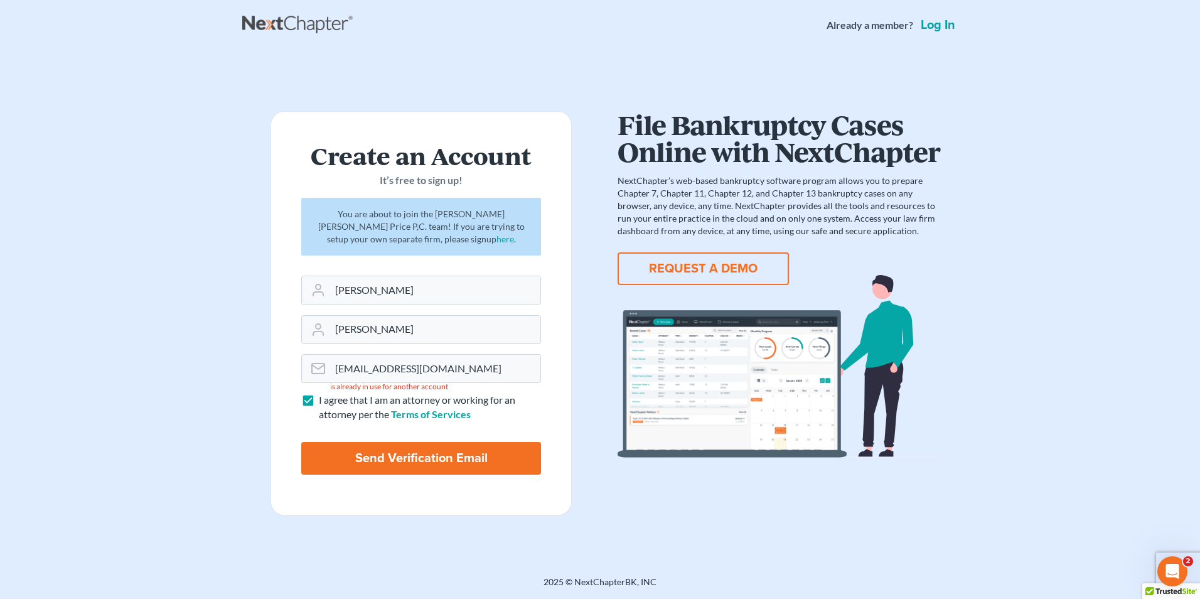
click at [426, 460] on input "Send Verification Email" at bounding box center [421, 458] width 240 height 33
type input "Thinking..."
click at [402, 294] on input "[PERSON_NAME]" at bounding box center [435, 290] width 210 height 28
type input "D"
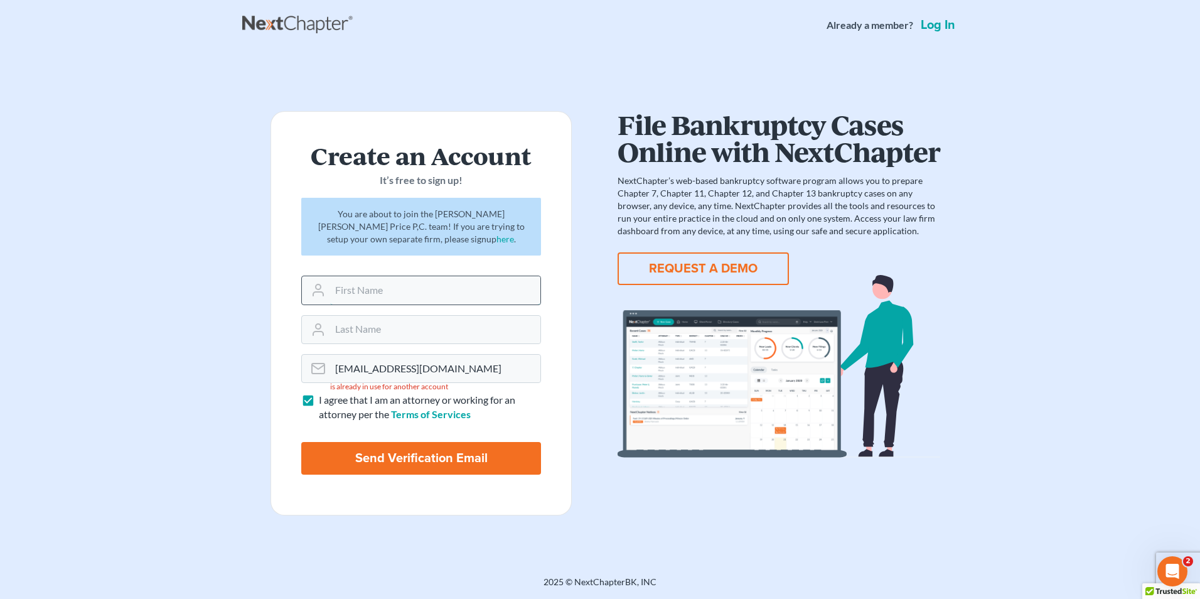
click at [347, 289] on input "text" at bounding box center [435, 290] width 210 height 28
type input "d"
type input "[PERSON_NAME]"
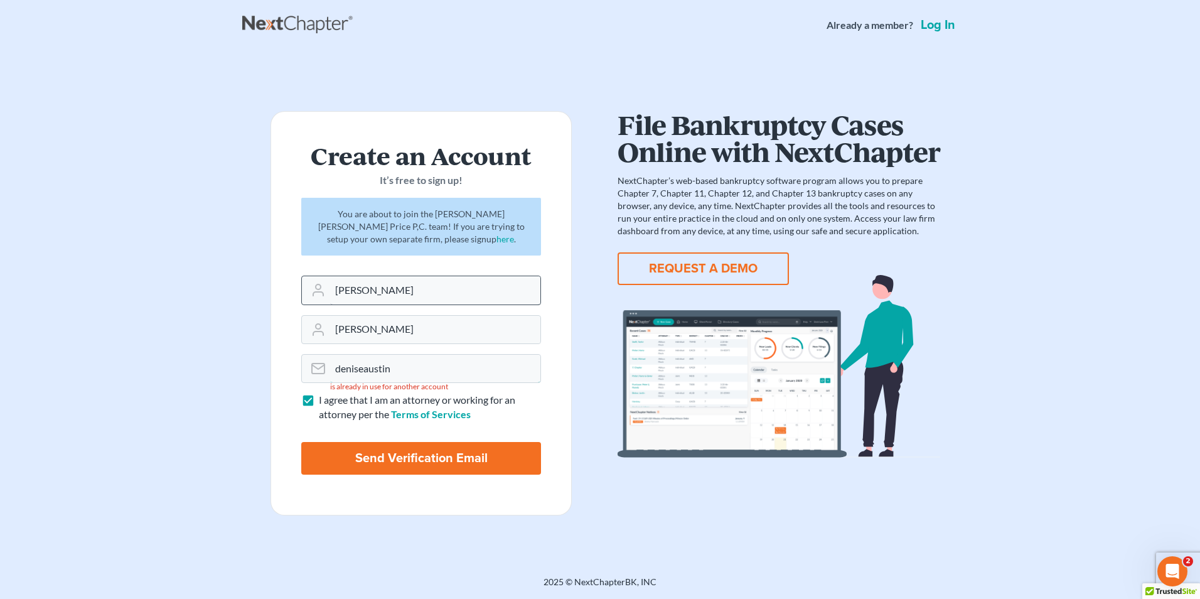
type input "[EMAIL_ADDRESS][DOMAIN_NAME]"
click at [416, 460] on input "Send Verification Email" at bounding box center [421, 458] width 240 height 33
type input "Thinking..."
